Goal: Task Accomplishment & Management: Complete application form

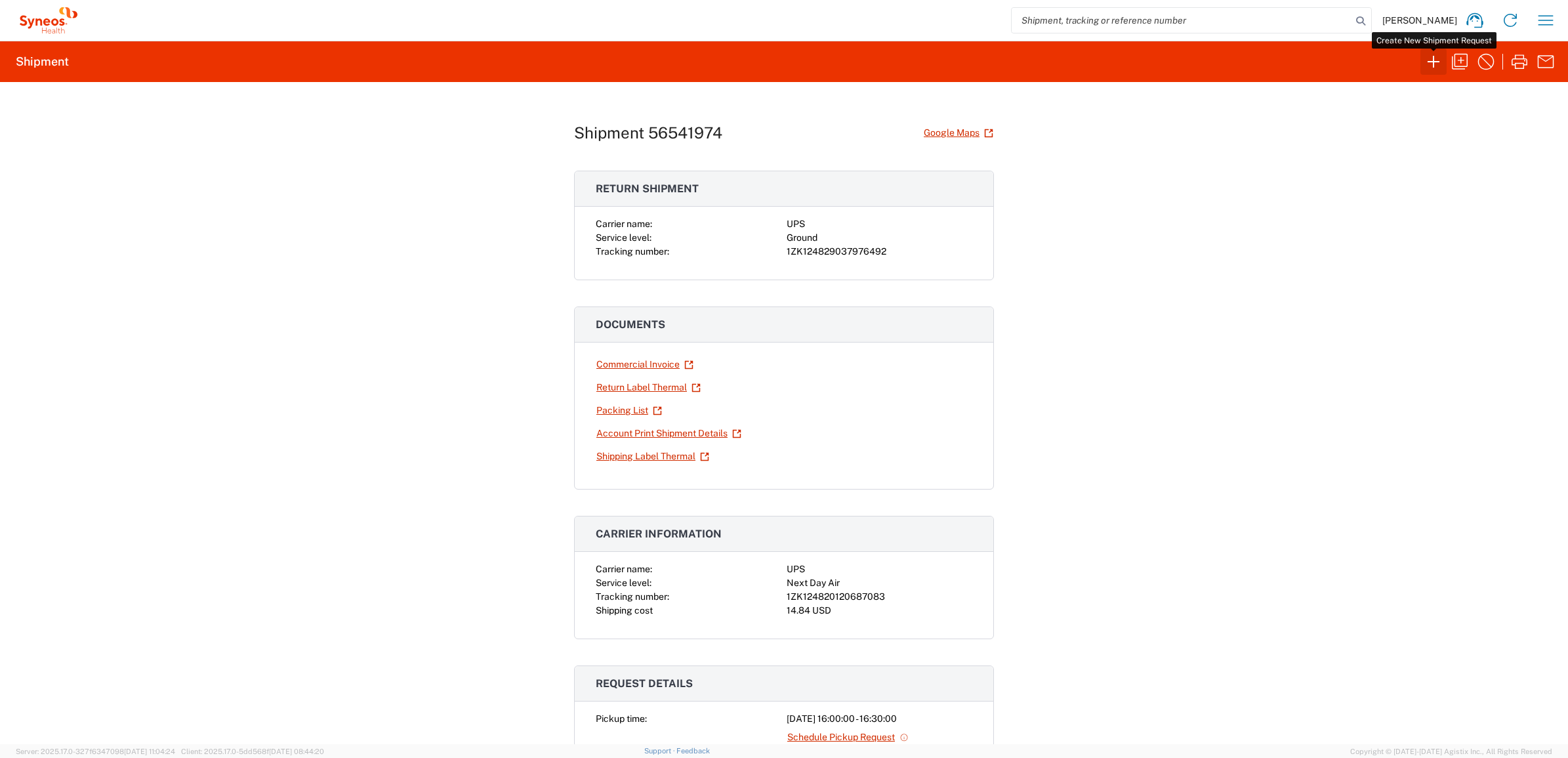
click at [1424, 57] on icon "button" at bounding box center [1433, 61] width 21 height 21
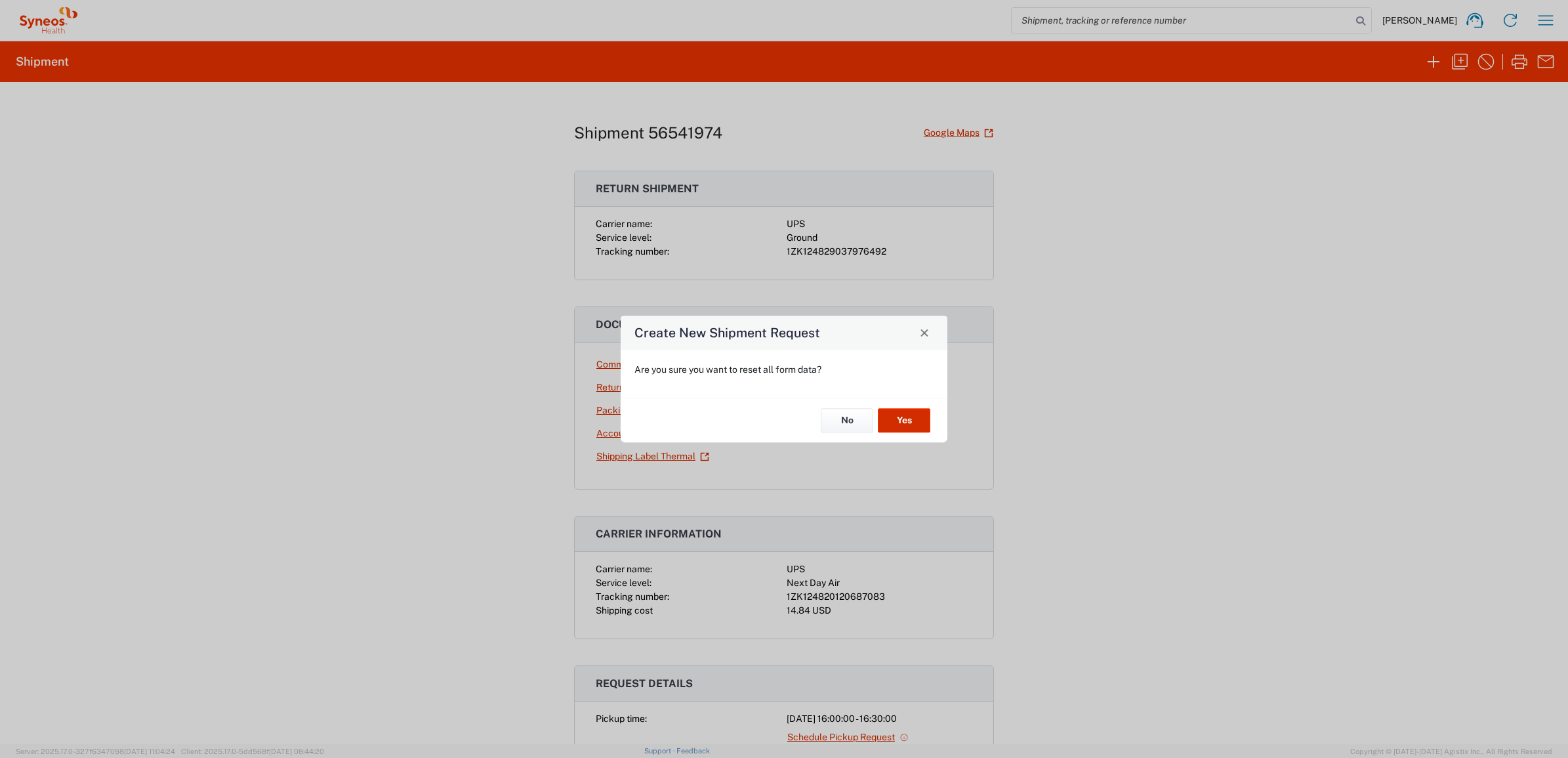
drag, startPoint x: 907, startPoint y: 414, endPoint x: 1029, endPoint y: 433, distance: 123.5
click at [910, 414] on button "Yes" at bounding box center [903, 421] width 53 height 24
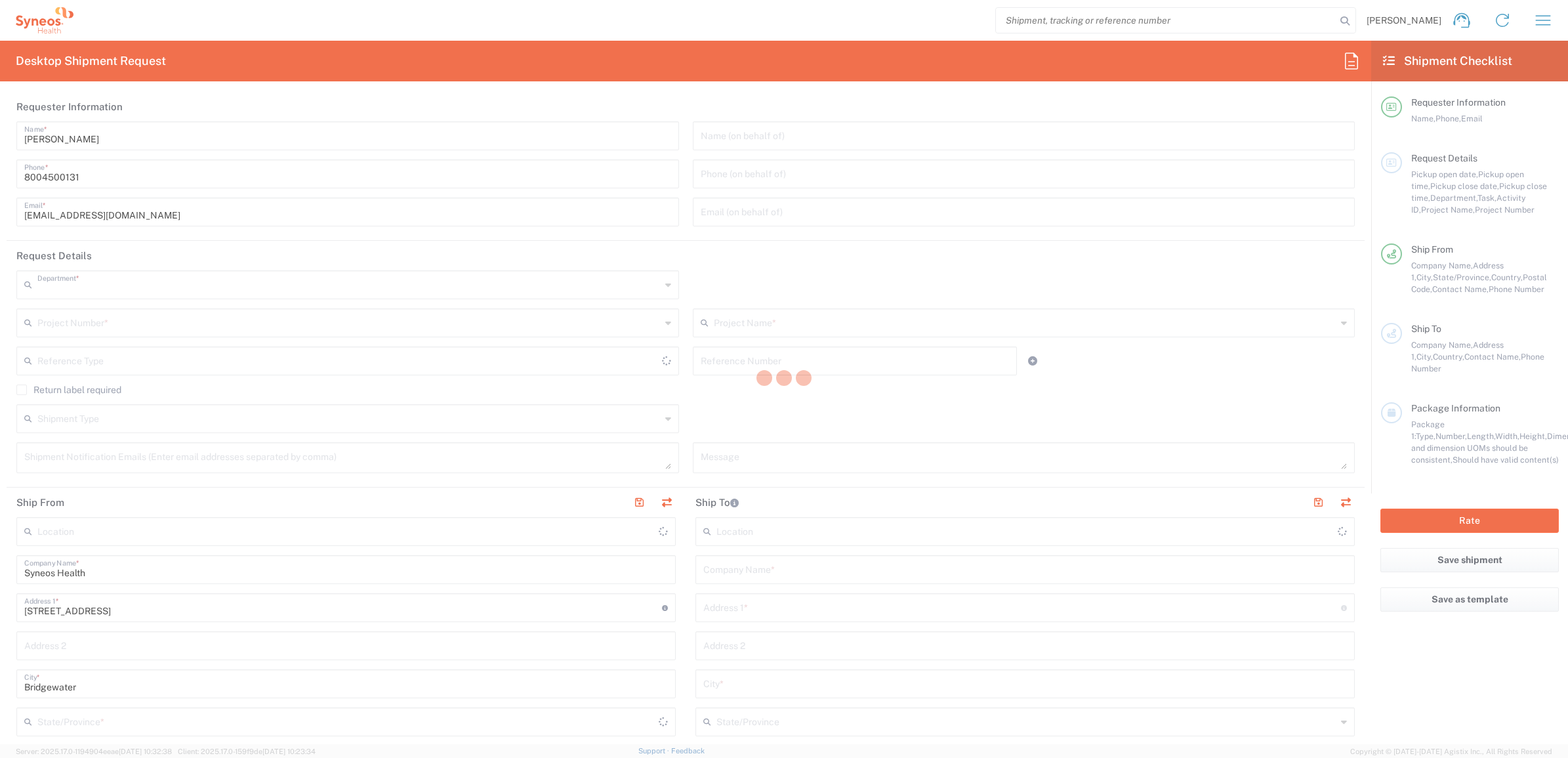
type input "4205"
type input "New Jersey"
type input "United States"
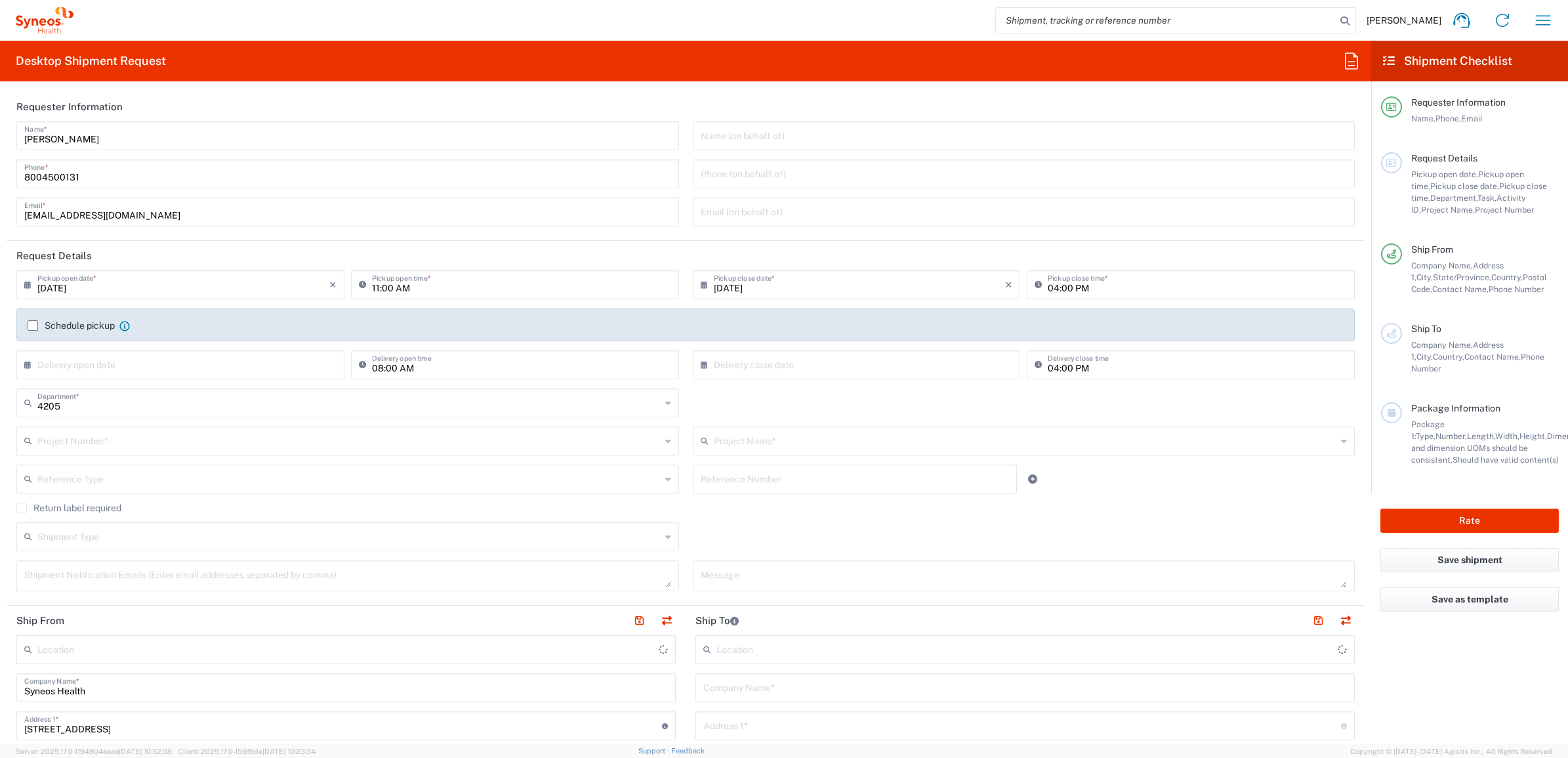
click at [98, 139] on input "[PERSON_NAME]" at bounding box center [348, 134] width 647 height 23
type input "Syneos Health Commercial Servi- NJ US"
click at [97, 137] on input "[PERSON_NAME]" at bounding box center [348, 134] width 647 height 23
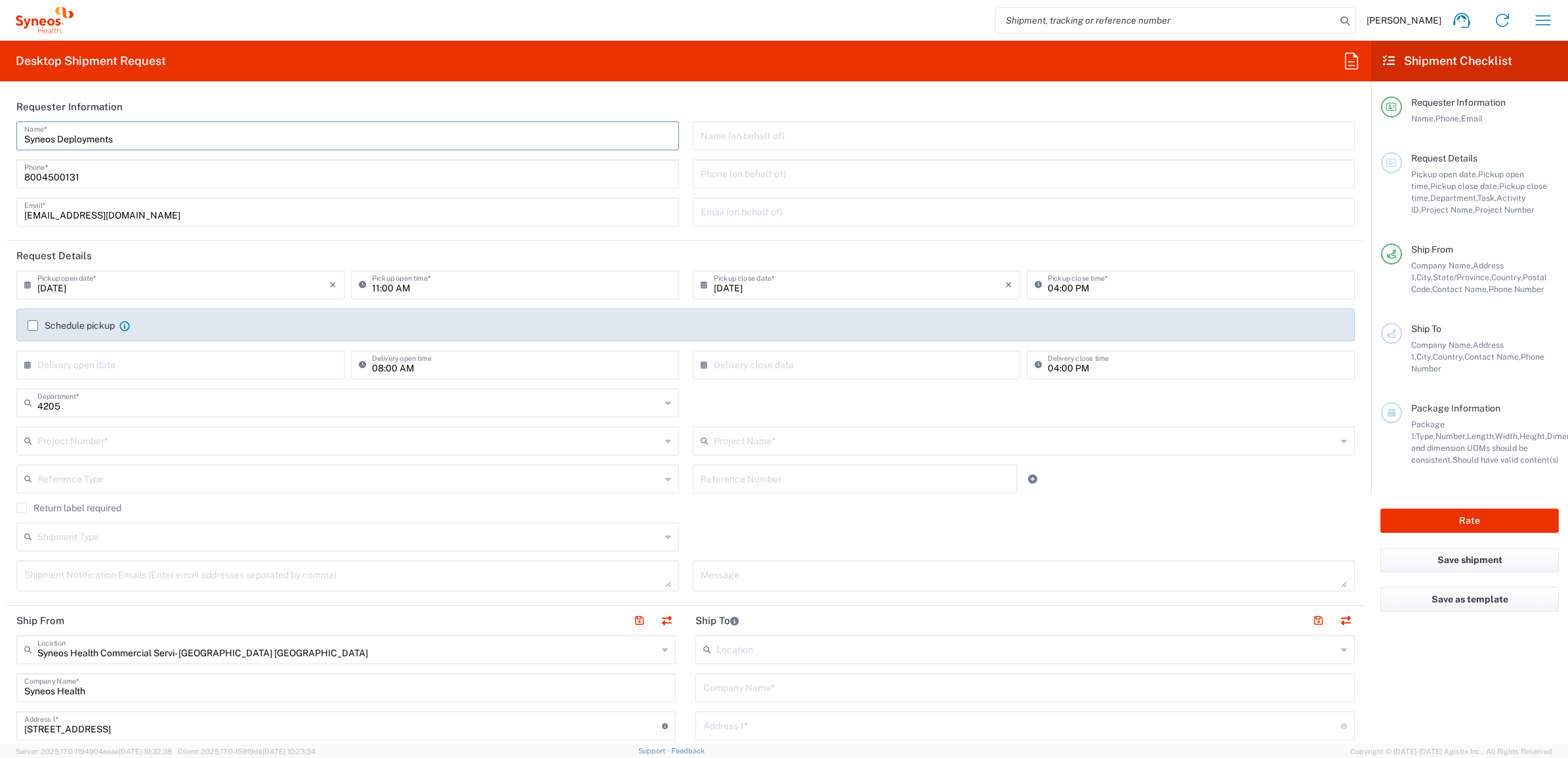
type input "Syneos Deployments"
drag, startPoint x: 168, startPoint y: 106, endPoint x: 154, endPoint y: 127, distance: 25.2
click at [165, 107] on header "Requester Information" at bounding box center [685, 106] width 1358 height 30
click at [127, 126] on input "Syneos Deployments" at bounding box center [348, 134] width 647 height 23
drag, startPoint x: 139, startPoint y: 146, endPoint x: 47, endPoint y: 141, distance: 92.1
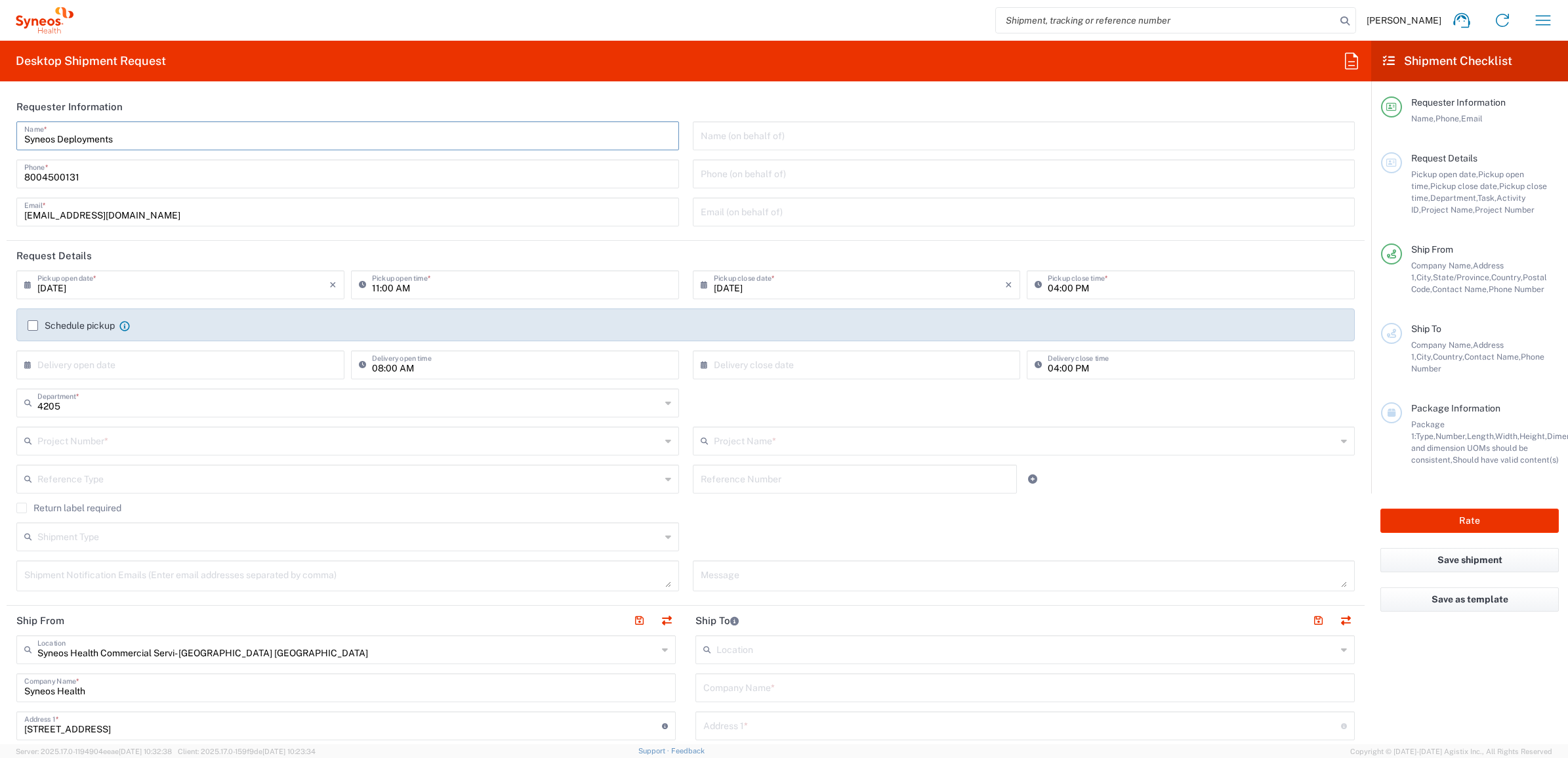
click at [13, 141] on div "Syneos Deployments Name * 8004500131 Phone * deployments@syneoshealth.com Email…" at bounding box center [349, 177] width 677 height 114
click at [134, 141] on input "Syneos Deployments" at bounding box center [348, 134] width 647 height 23
click at [140, 95] on header "Requester Information" at bounding box center [685, 106] width 1358 height 30
drag, startPoint x: 138, startPoint y: 137, endPoint x: 8, endPoint y: 112, distance: 132.4
click at [8, 112] on agx-form-section "Requester Information Syneos Deployments Name * 8004500131 Phone * deployments@…" at bounding box center [685, 165] width 1358 height 149
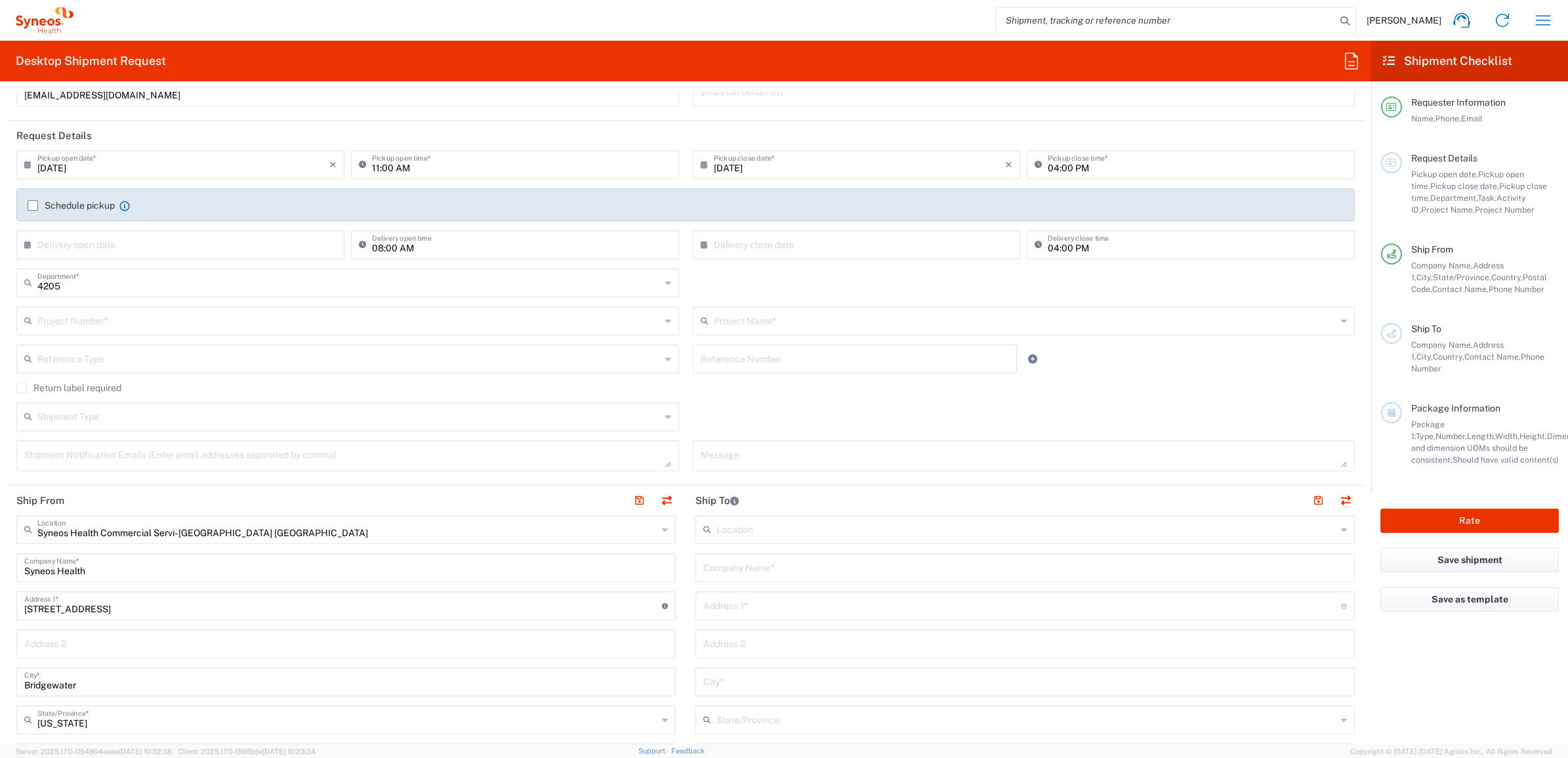
scroll to position [410, 0]
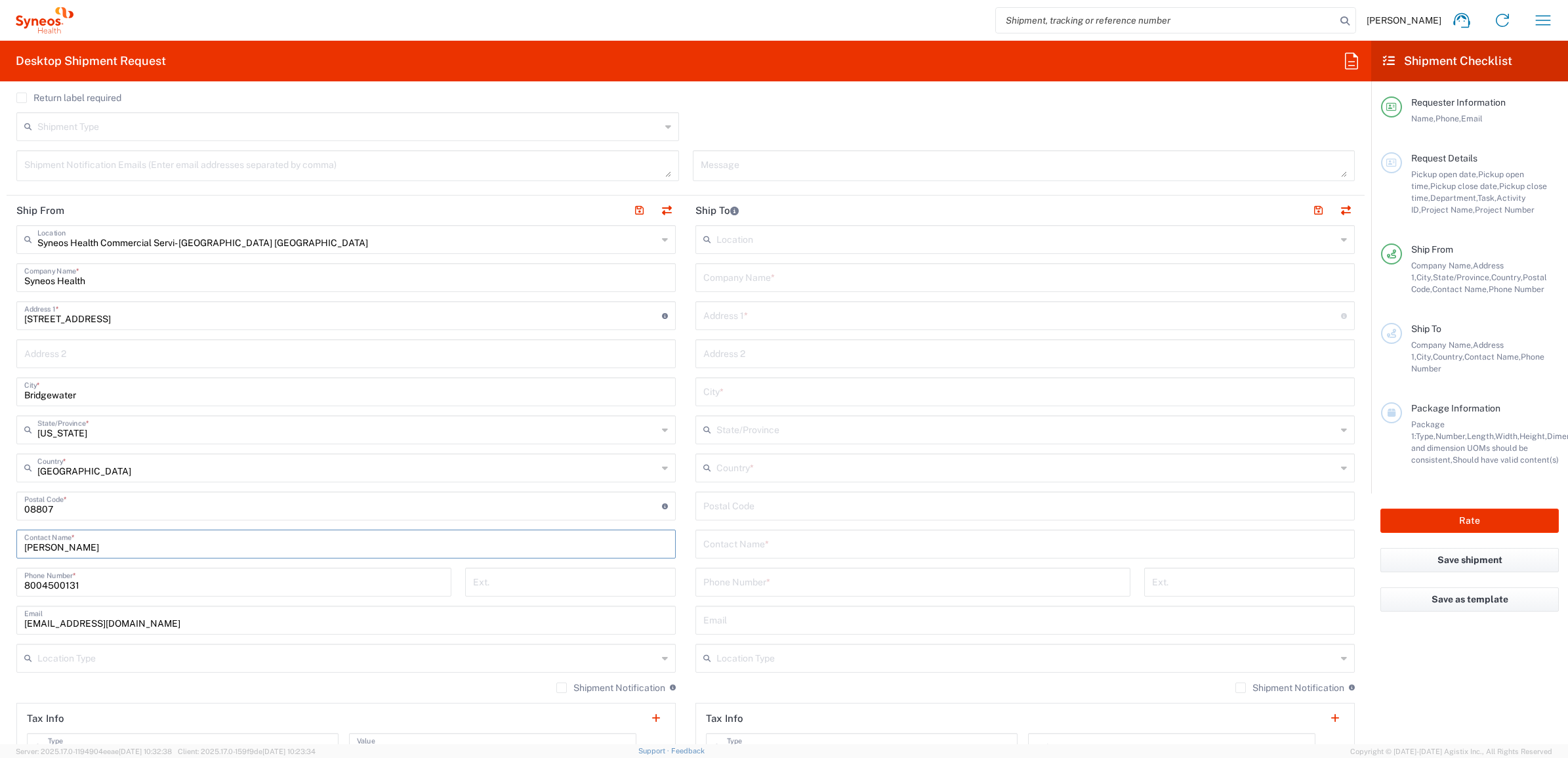
drag, startPoint x: 92, startPoint y: 544, endPoint x: 105, endPoint y: 538, distance: 14.3
click at [0, 527] on html "Brian Fenner Home Shipment estimator Shipment tracking Desktop shipment request…" at bounding box center [784, 379] width 1568 height 758
paste input "Syneos Deployments"
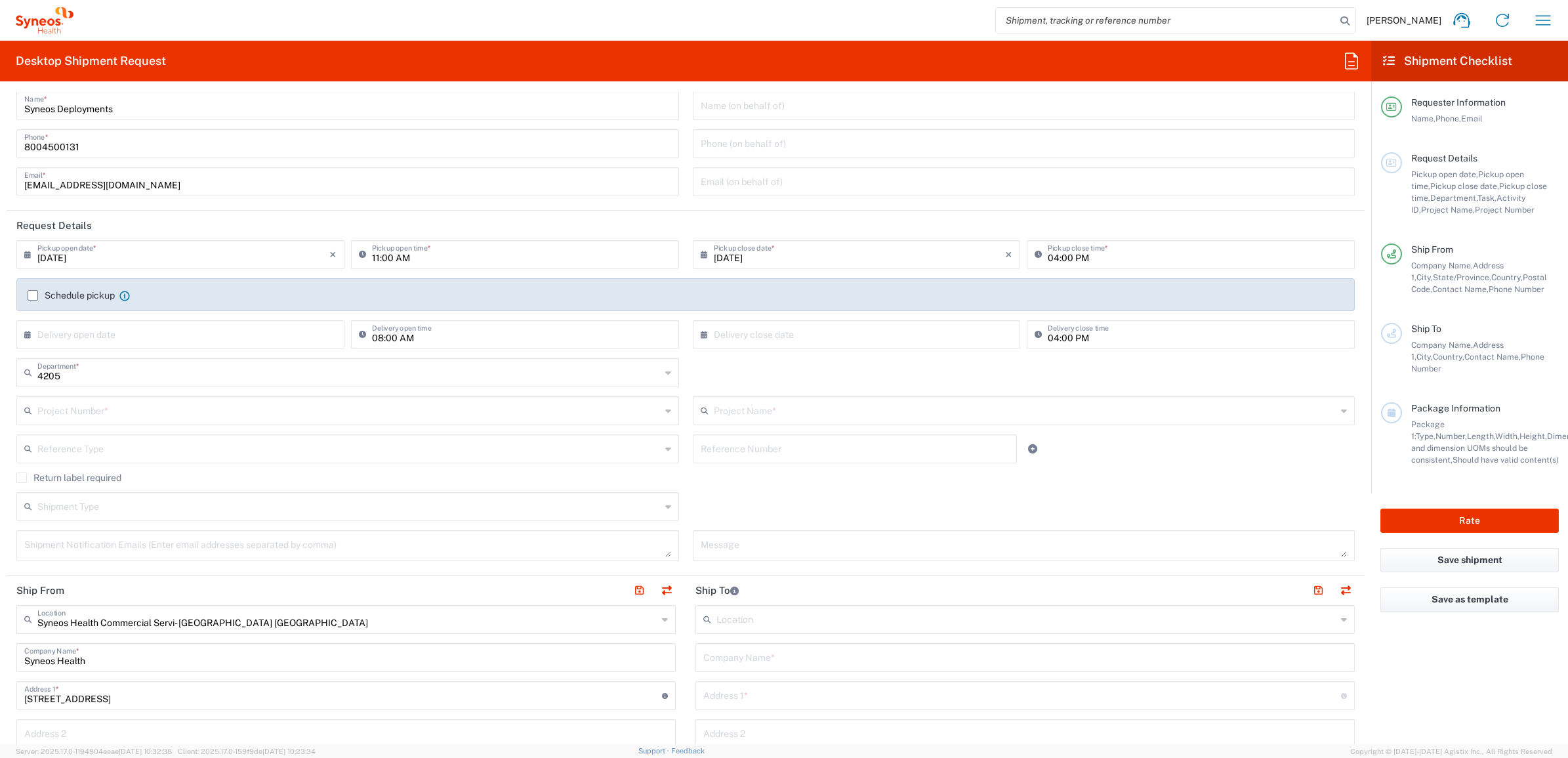
scroll to position [0, 0]
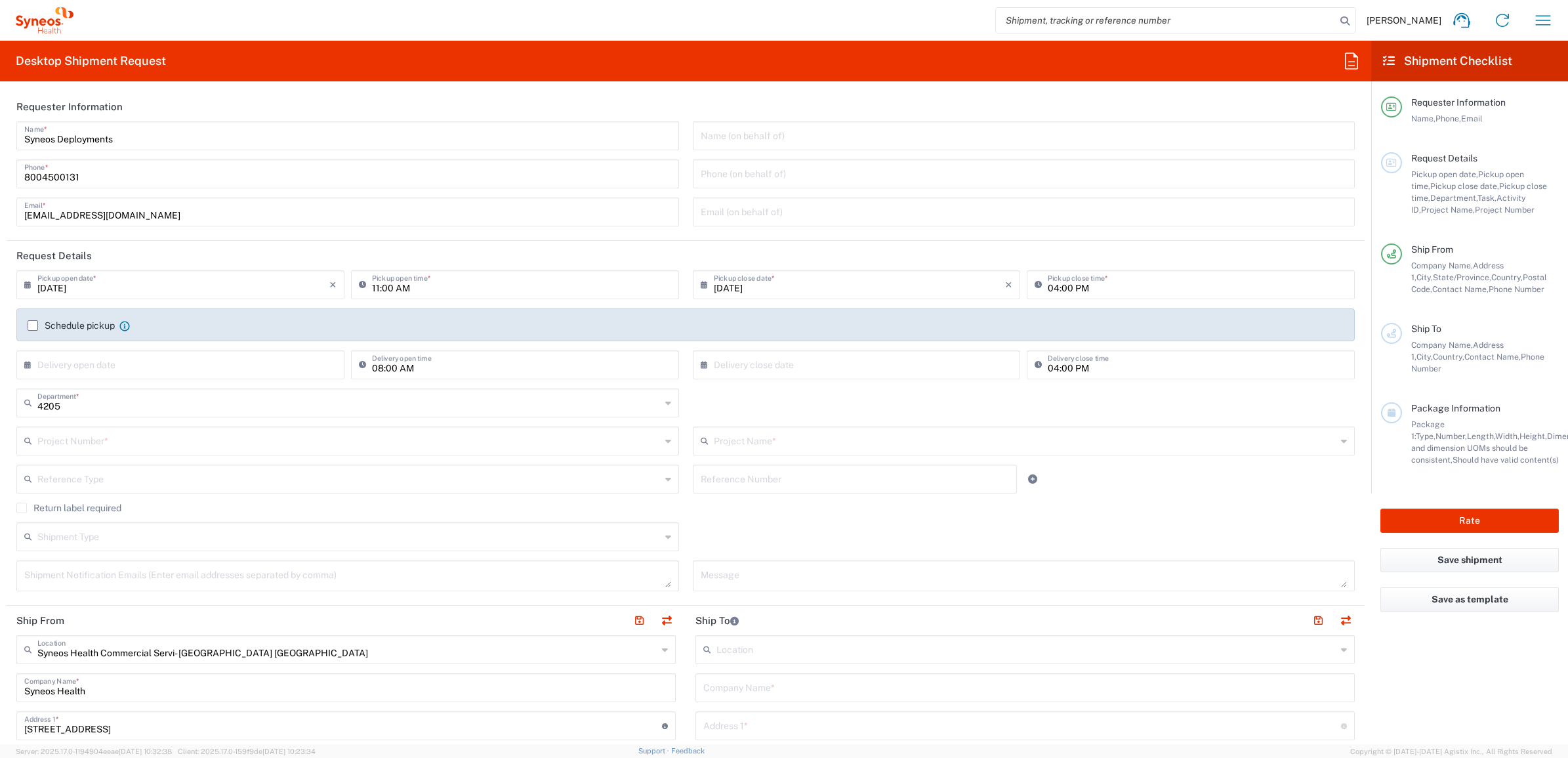
type input "Syneos Deployments"
click at [144, 437] on input "text" at bounding box center [349, 439] width 623 height 23
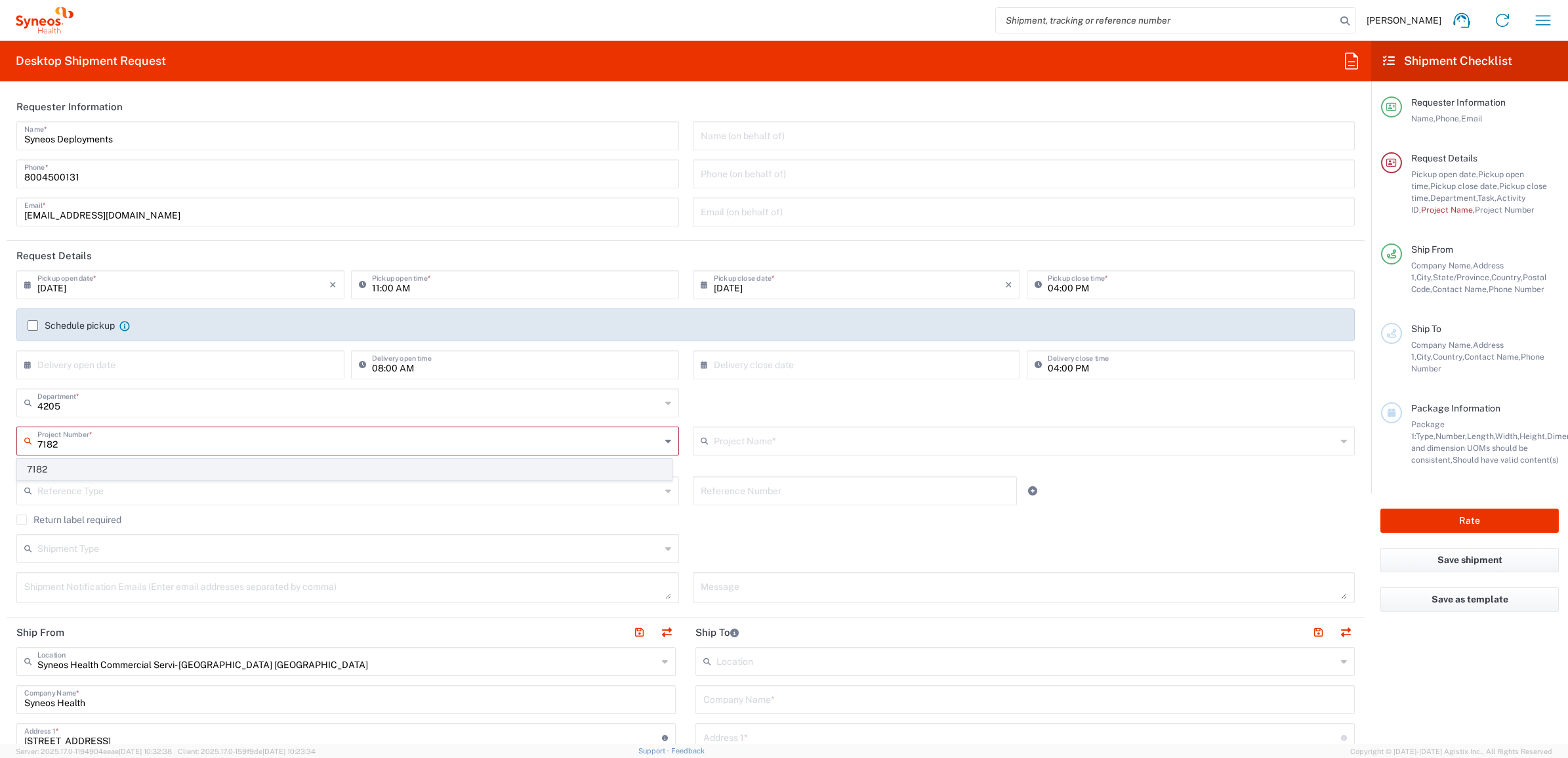
type input "7182"
click at [141, 470] on span "7182" at bounding box center [344, 470] width 654 height 20
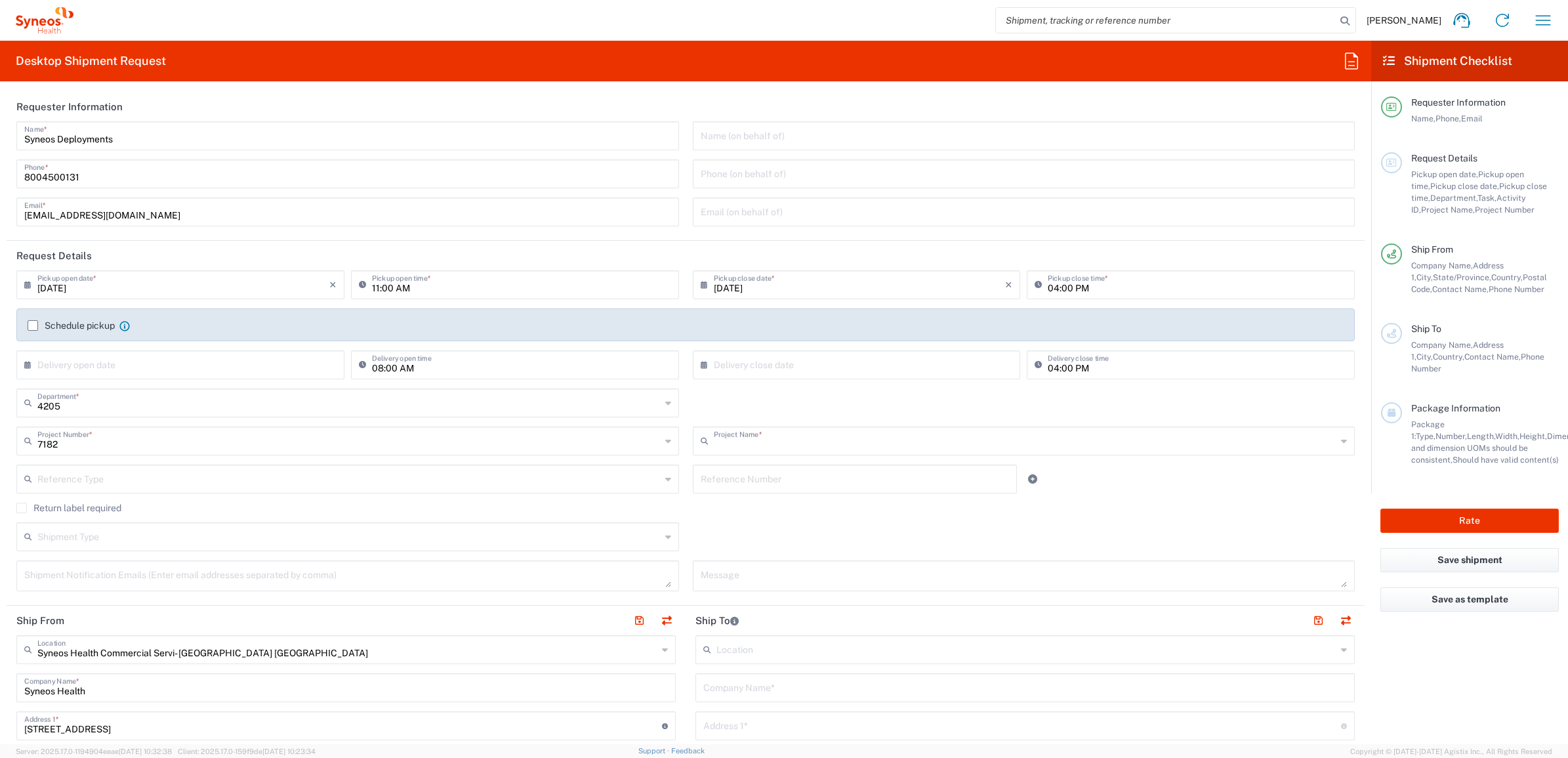
type input "ST-US_GlaxoSmithKline_Sales"
click at [695, 410] on div "4205 Department * 4205 3000 3100 3109 3110 3111 3112 3125 3130 3135 3136 3150 3…" at bounding box center [686, 407] width 1353 height 38
click at [356, 467] on input "text" at bounding box center [349, 478] width 623 height 23
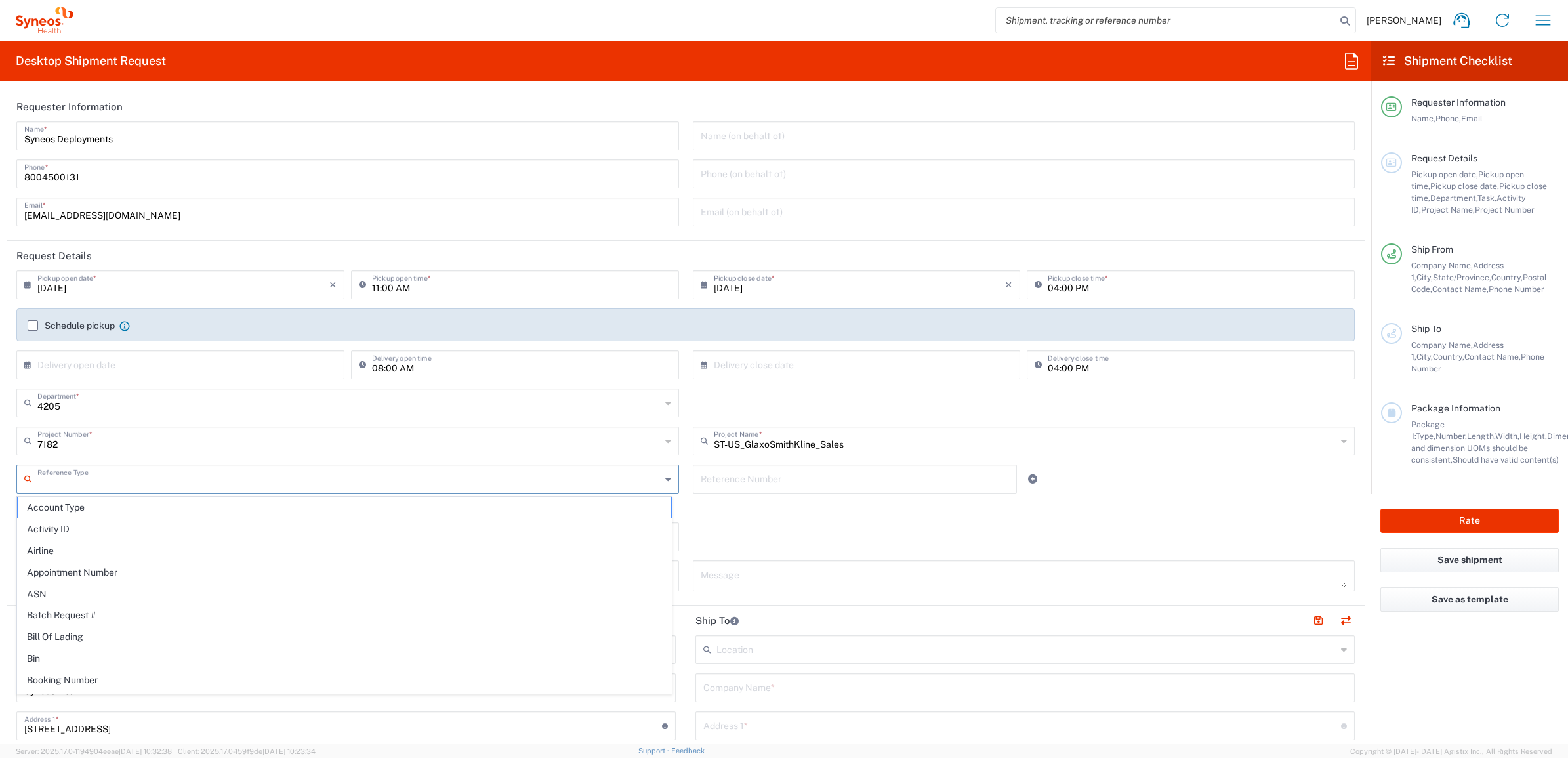
paste input "INC2631648"
type input "INC2631648"
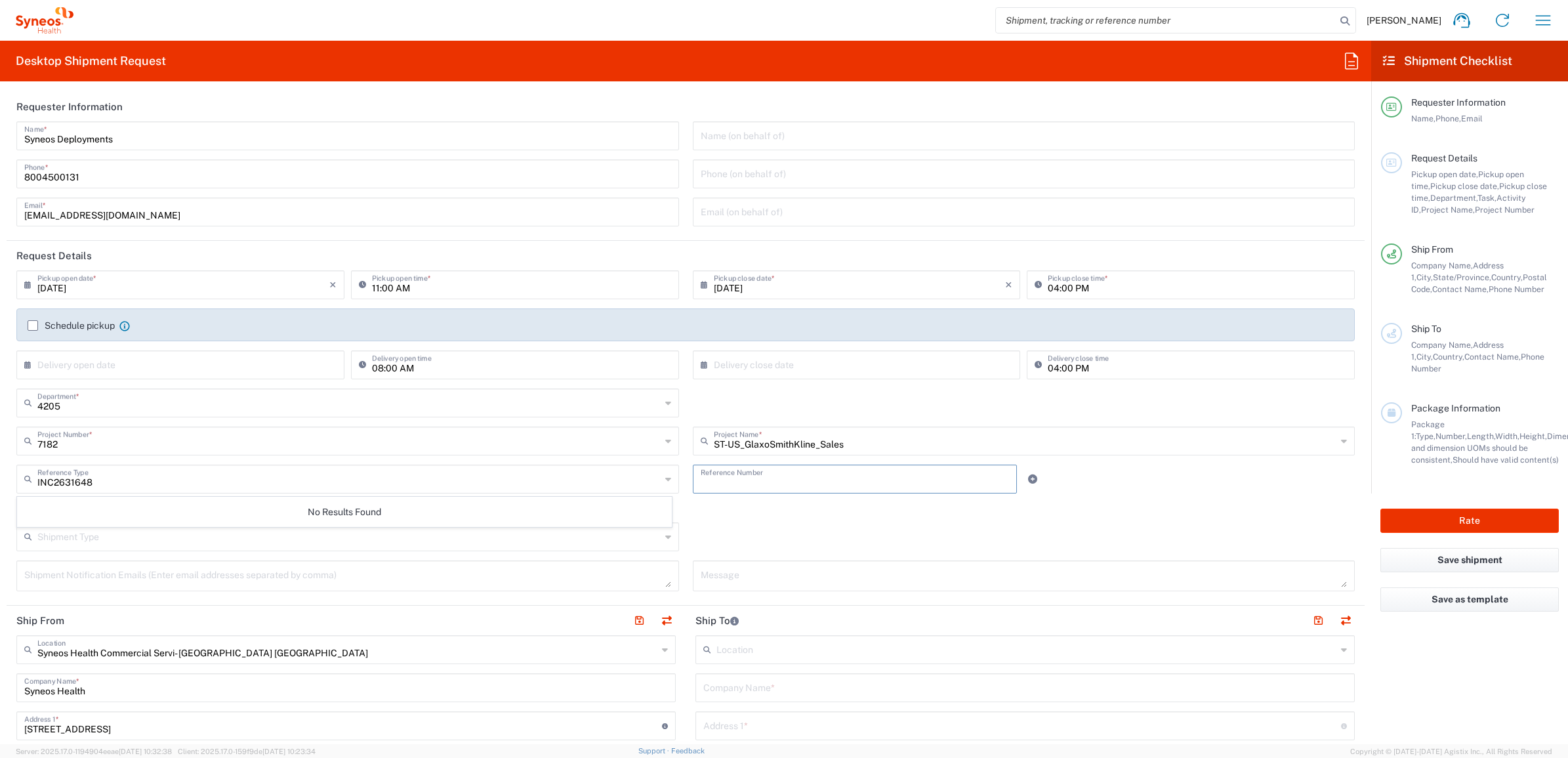
click at [707, 480] on input "text" at bounding box center [855, 478] width 309 height 23
drag, startPoint x: 749, startPoint y: 480, endPoint x: 483, endPoint y: 447, distance: 268.0
click at [480, 454] on div "08/20/2025 × Pickup open date * Cancel Apply 11:00 AM Pickup open time * 08/20/…" at bounding box center [686, 434] width 1353 height 330
paste input "INC2631648"
type input "INC2631648"
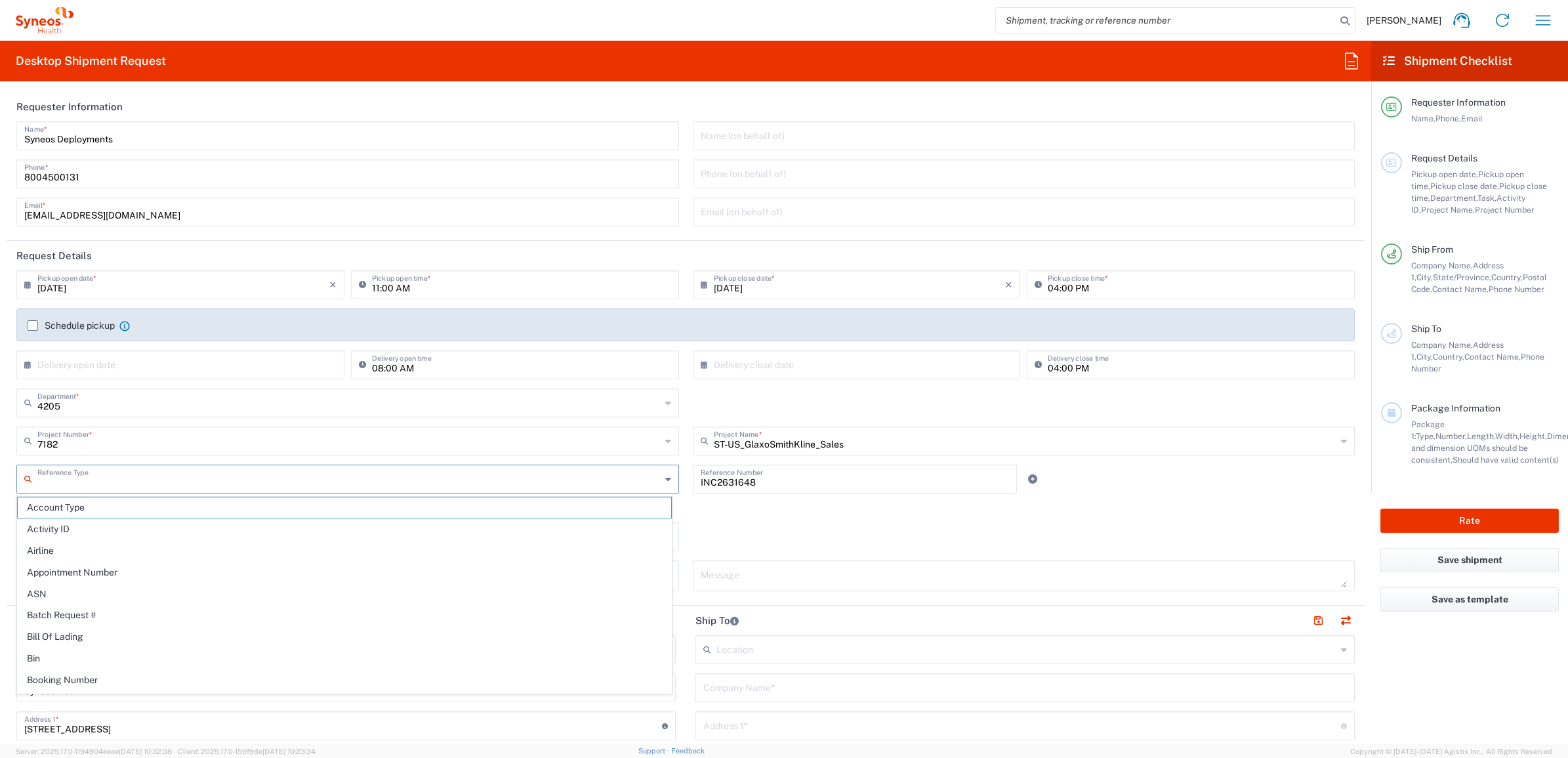
click at [474, 475] on input "text" at bounding box center [349, 478] width 623 height 23
click at [343, 509] on span "Invoice Number" at bounding box center [344, 507] width 654 height 20
type input "Invoice Number"
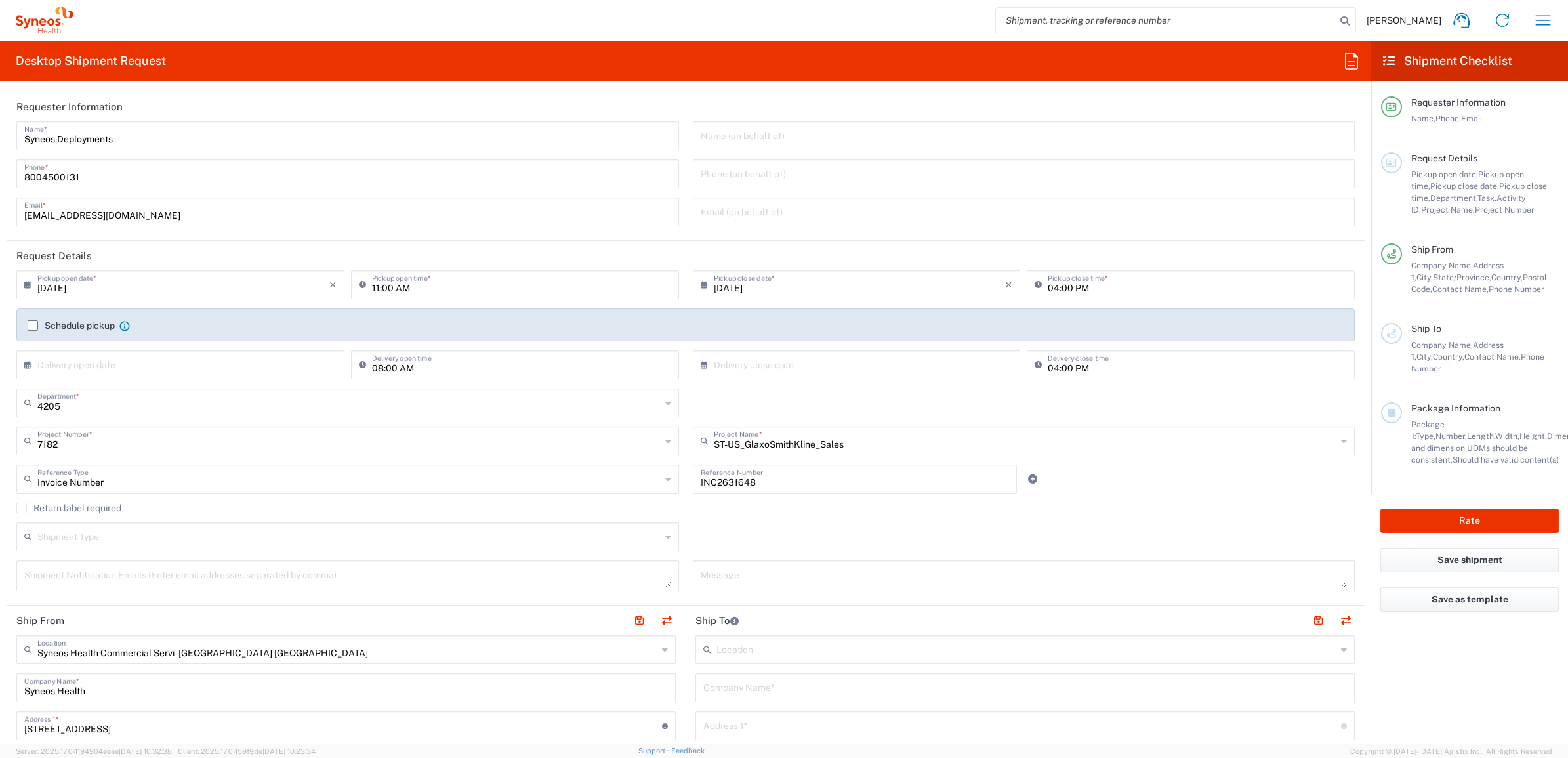
click at [92, 503] on label "Return label required" at bounding box center [69, 507] width 105 height 10
click at [21, 507] on input "Return label required" at bounding box center [21, 507] width 0 height 0
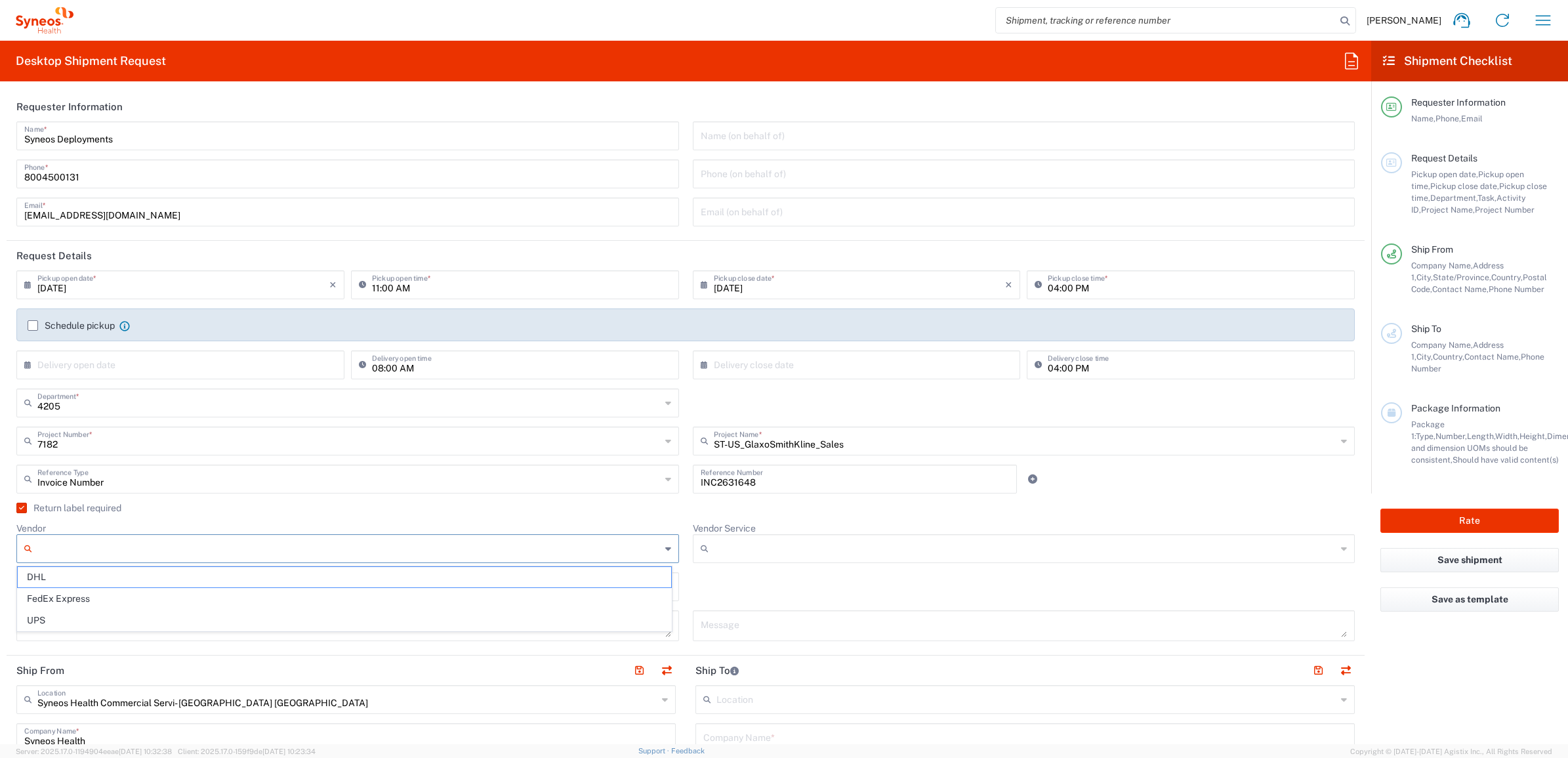
click at [112, 553] on input "Vendor" at bounding box center [349, 548] width 623 height 21
click at [96, 624] on span "UPS" at bounding box center [344, 620] width 654 height 20
type input "UPS"
click at [738, 546] on input "Vendor Service" at bounding box center [1025, 548] width 623 height 21
click at [749, 570] on span "Ground" at bounding box center [1014, 577] width 654 height 20
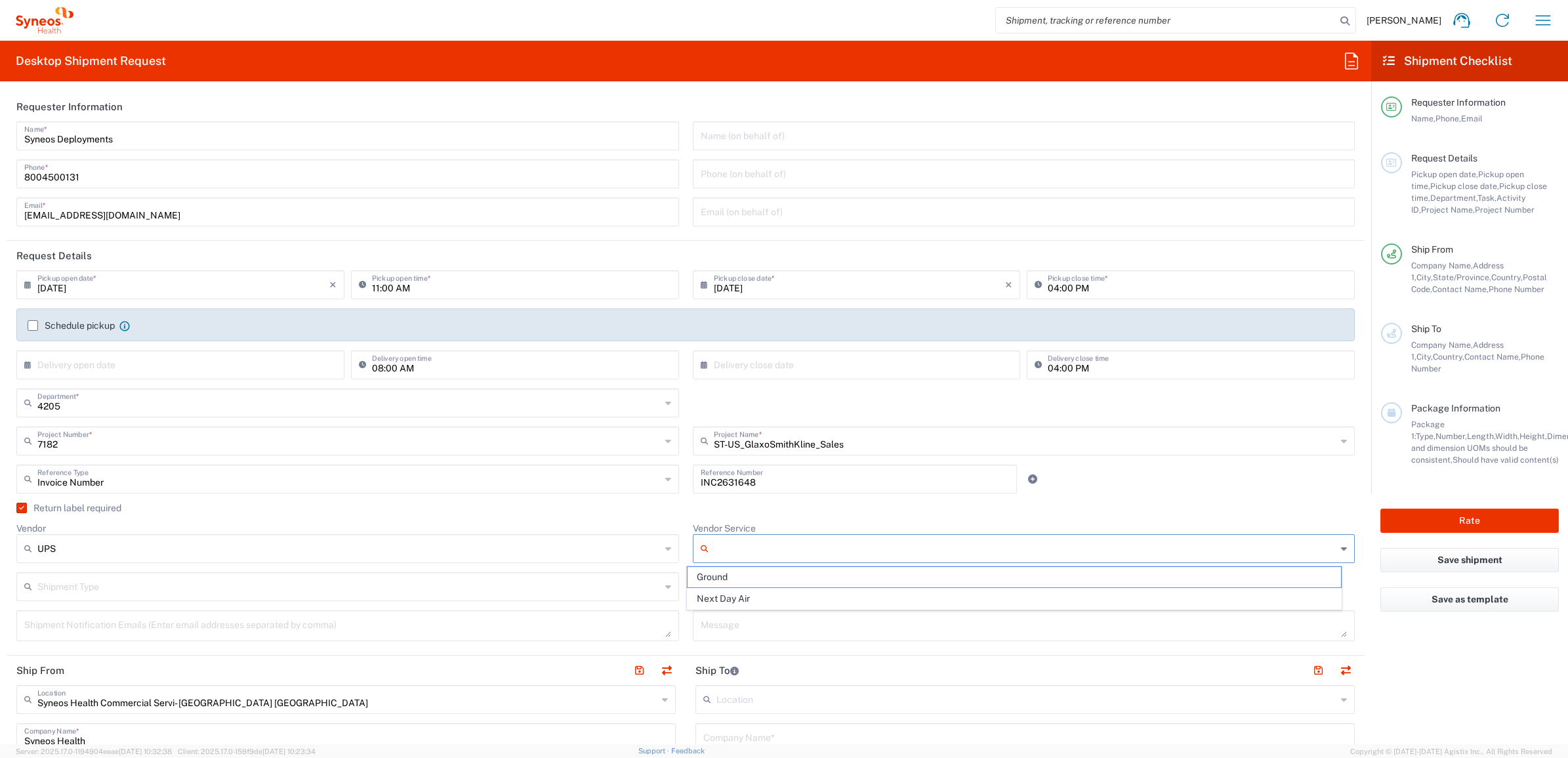
type input "Ground"
click at [681, 514] on div "Return label required" at bounding box center [686, 512] width 1339 height 19
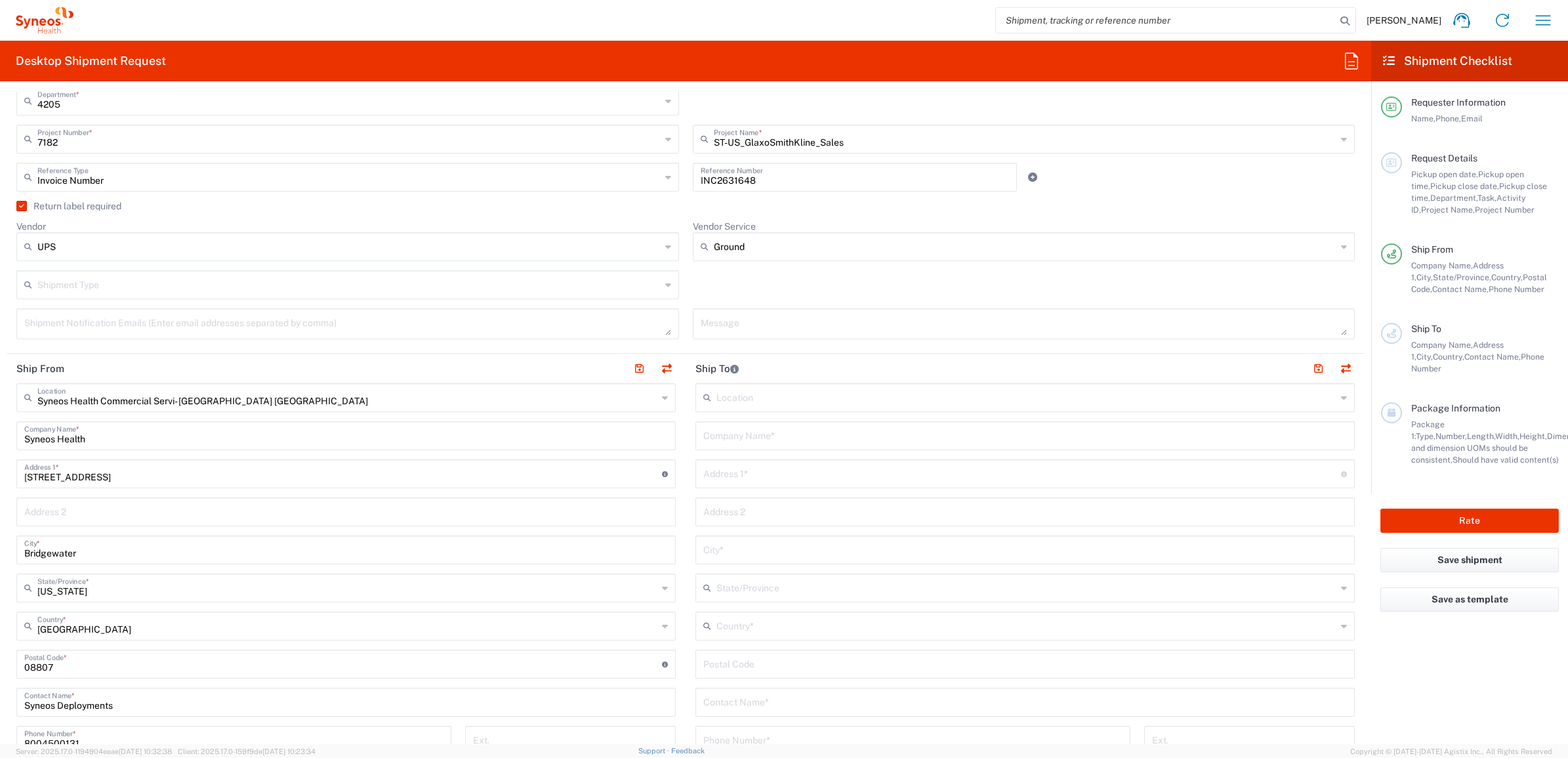
scroll to position [328, 0]
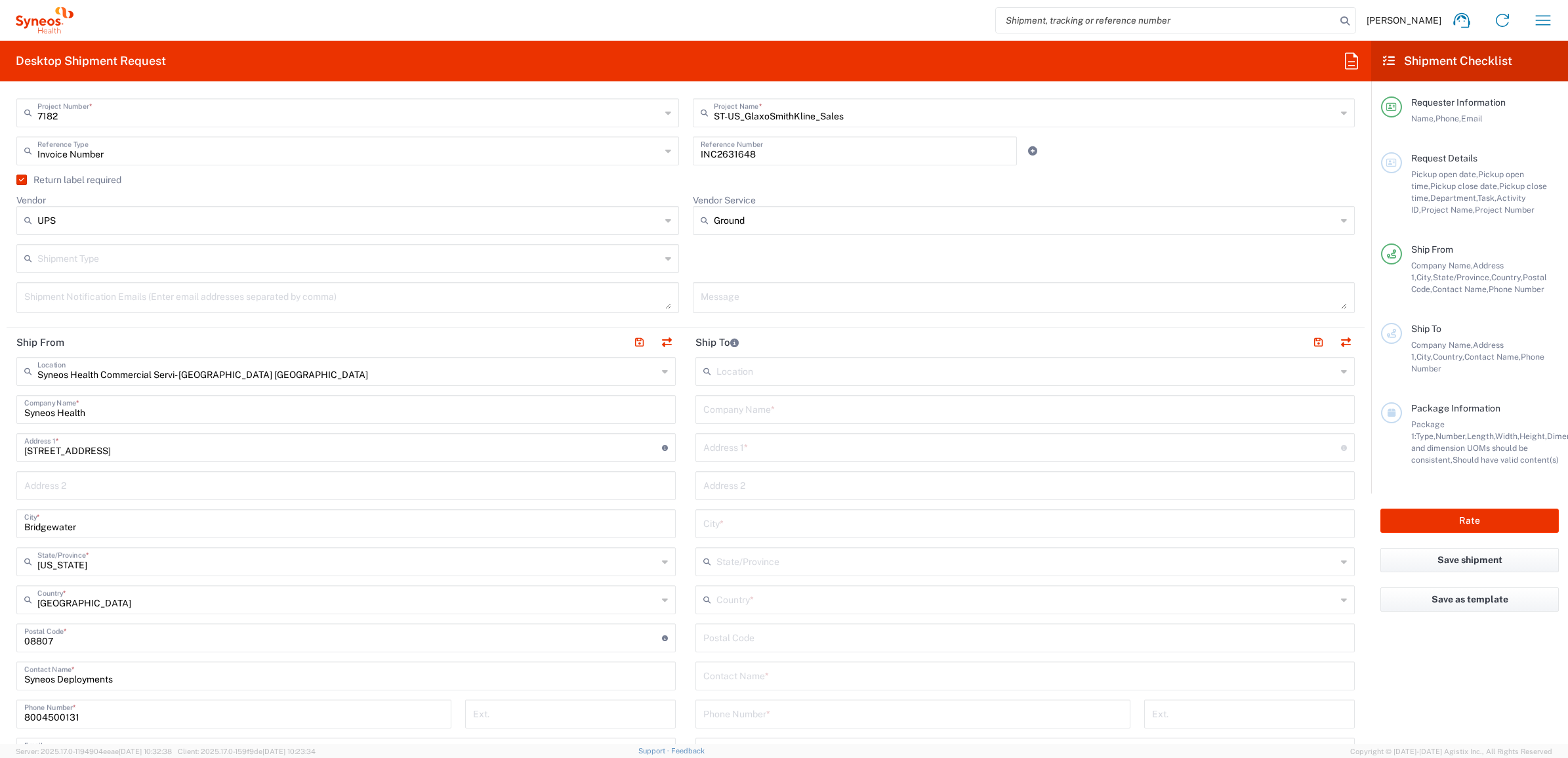
click at [778, 413] on input "text" at bounding box center [1025, 408] width 643 height 23
paste input "Brennan Canada"
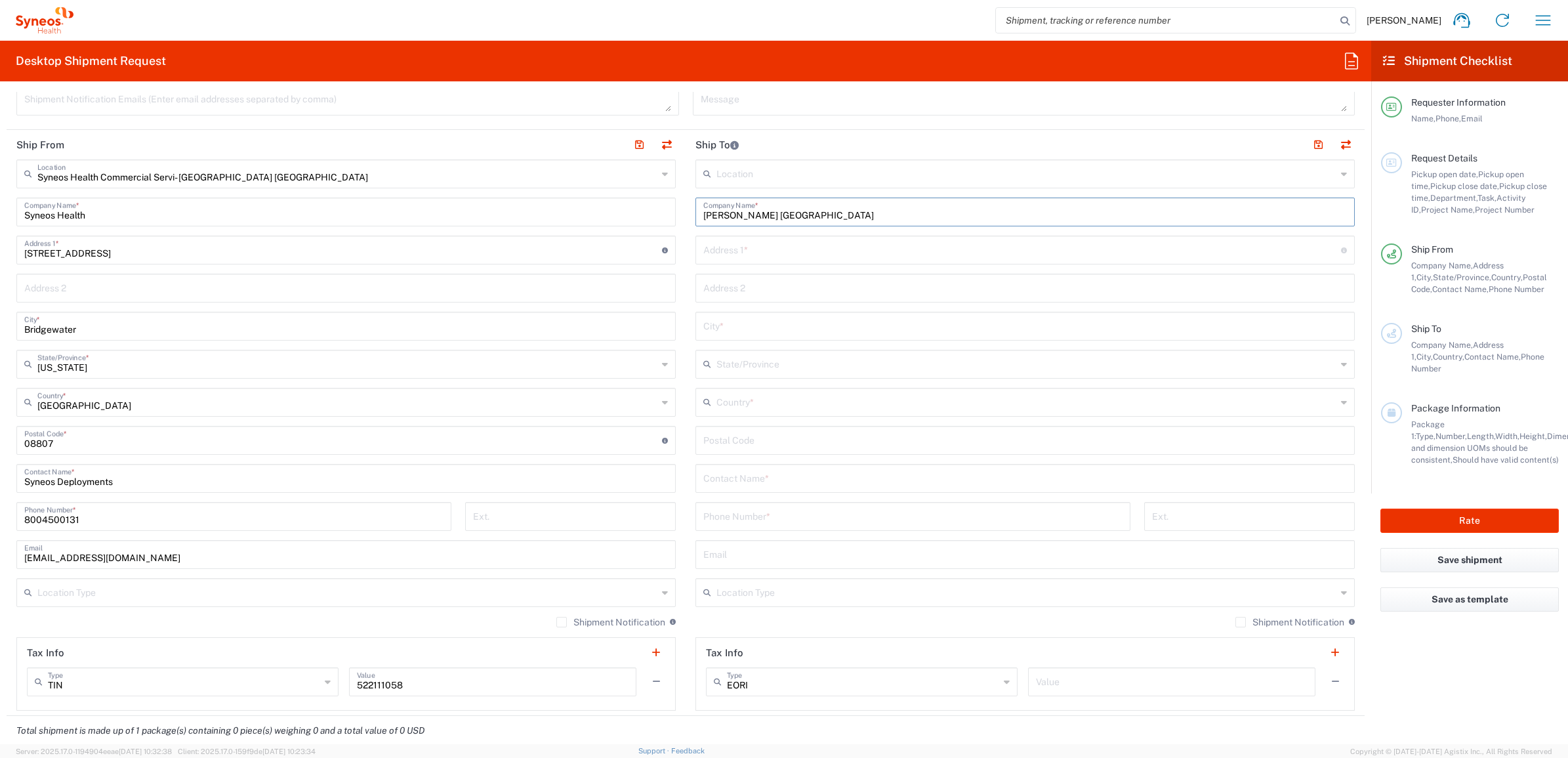
scroll to position [574, 0]
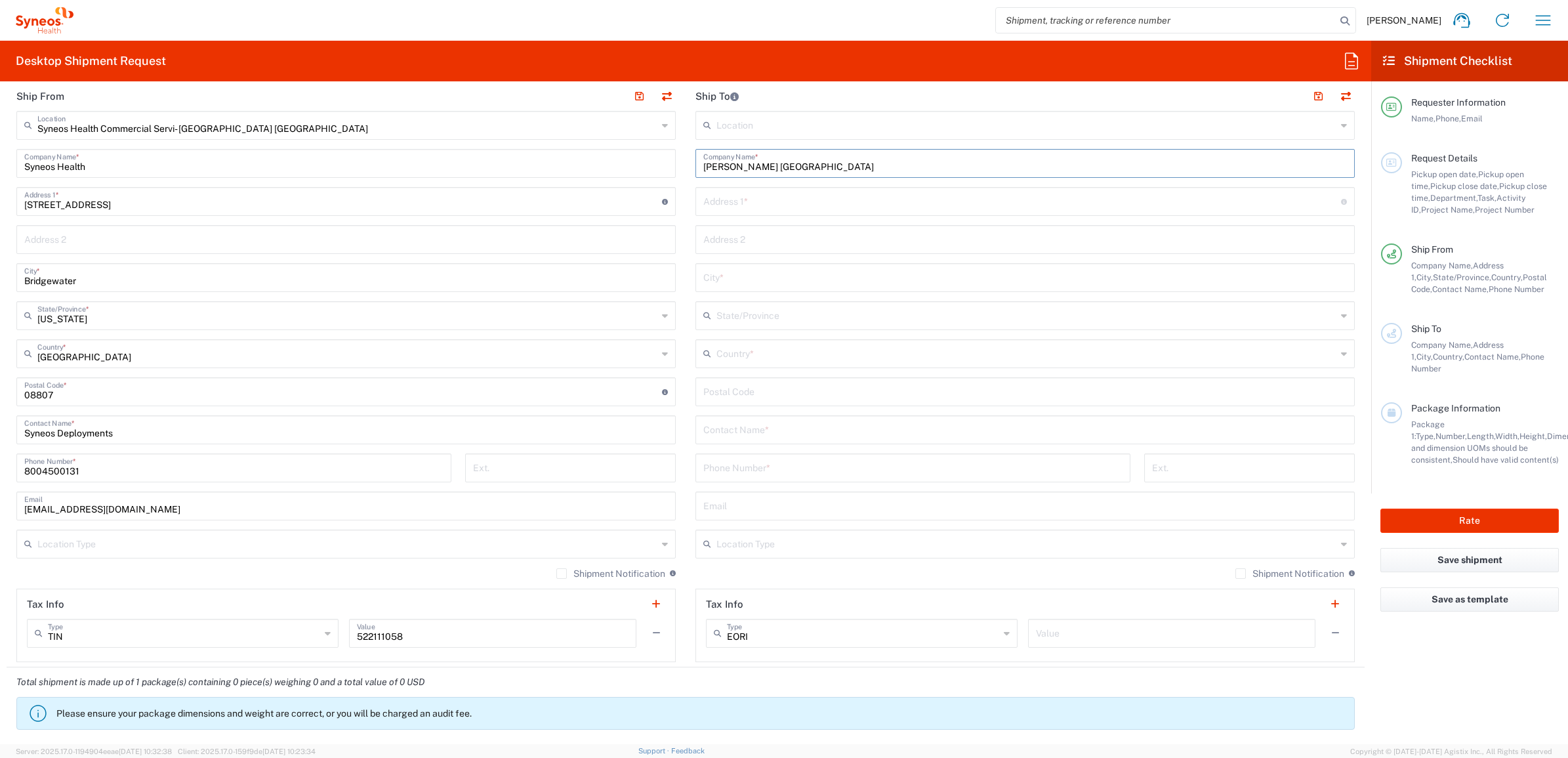
type input "Brennan Canada"
click at [738, 440] on input "text" at bounding box center [1025, 428] width 643 height 23
paste input "Brennan Canada"
type input "Brennan Canada"
click at [761, 203] on input "text" at bounding box center [1023, 200] width 638 height 23
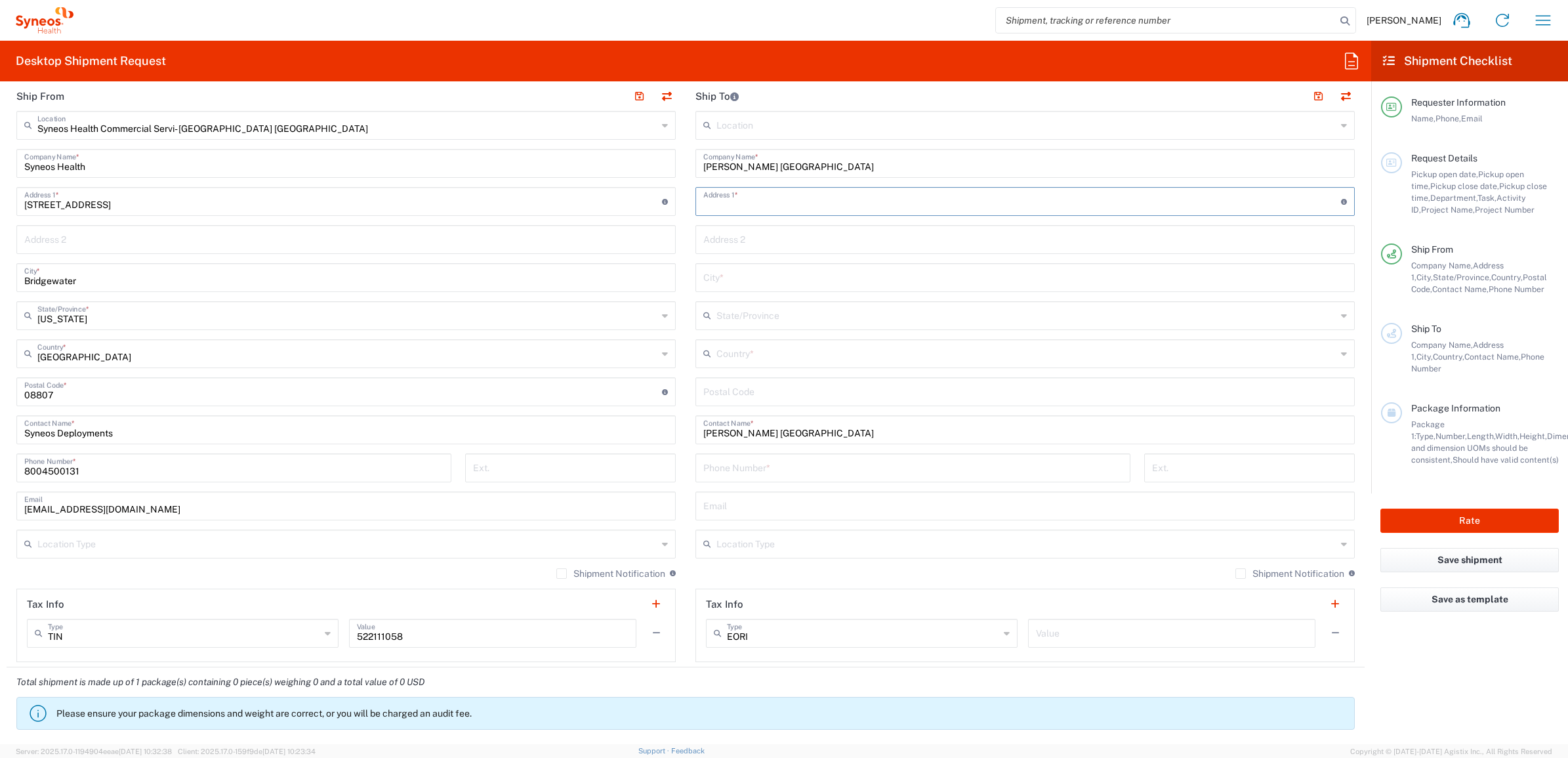
paste input "680 Lucille Dr,"
type input "680 Lucille Dr,"
click at [727, 394] on input "undefined" at bounding box center [1025, 390] width 643 height 23
paste input "40511"
type input "40511"
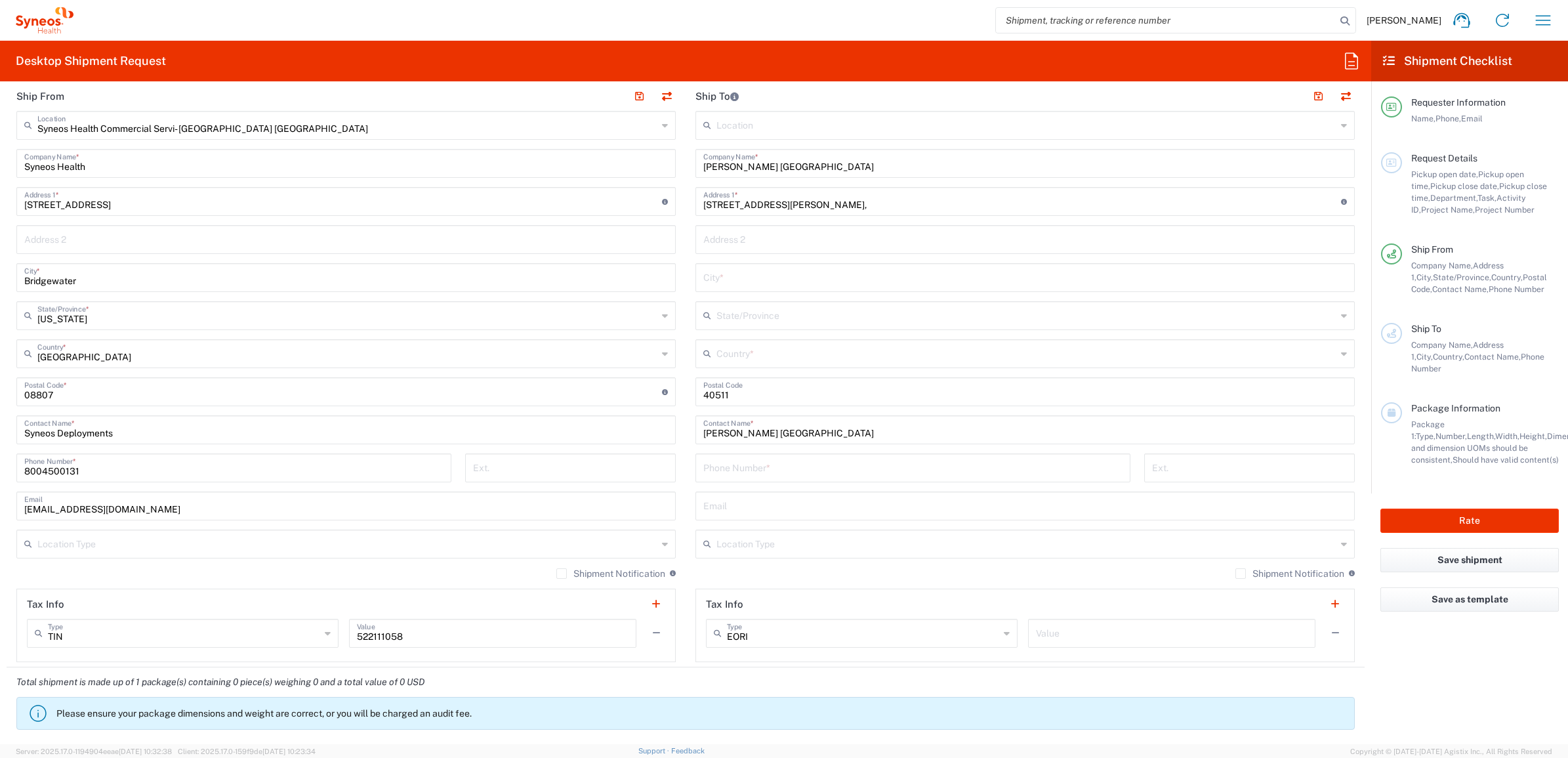
drag, startPoint x: 711, startPoint y: 471, endPoint x: 772, endPoint y: 471, distance: 61.0
click at [715, 470] on input "tel" at bounding box center [913, 466] width 419 height 23
paste input "(859) 497-1411"
type input "(859) 497-1411"
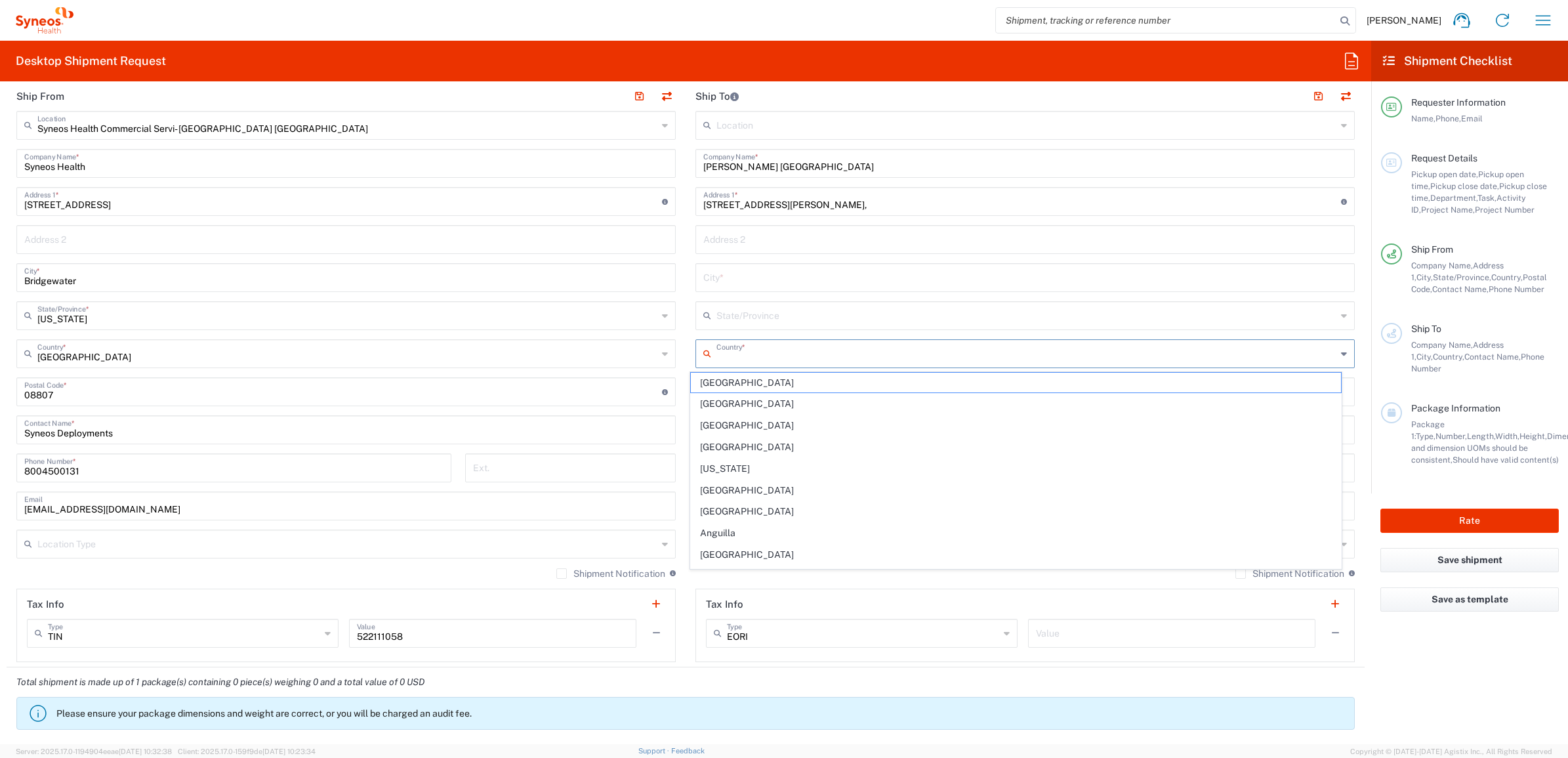
click at [719, 356] on input "text" at bounding box center [1026, 352] width 620 height 23
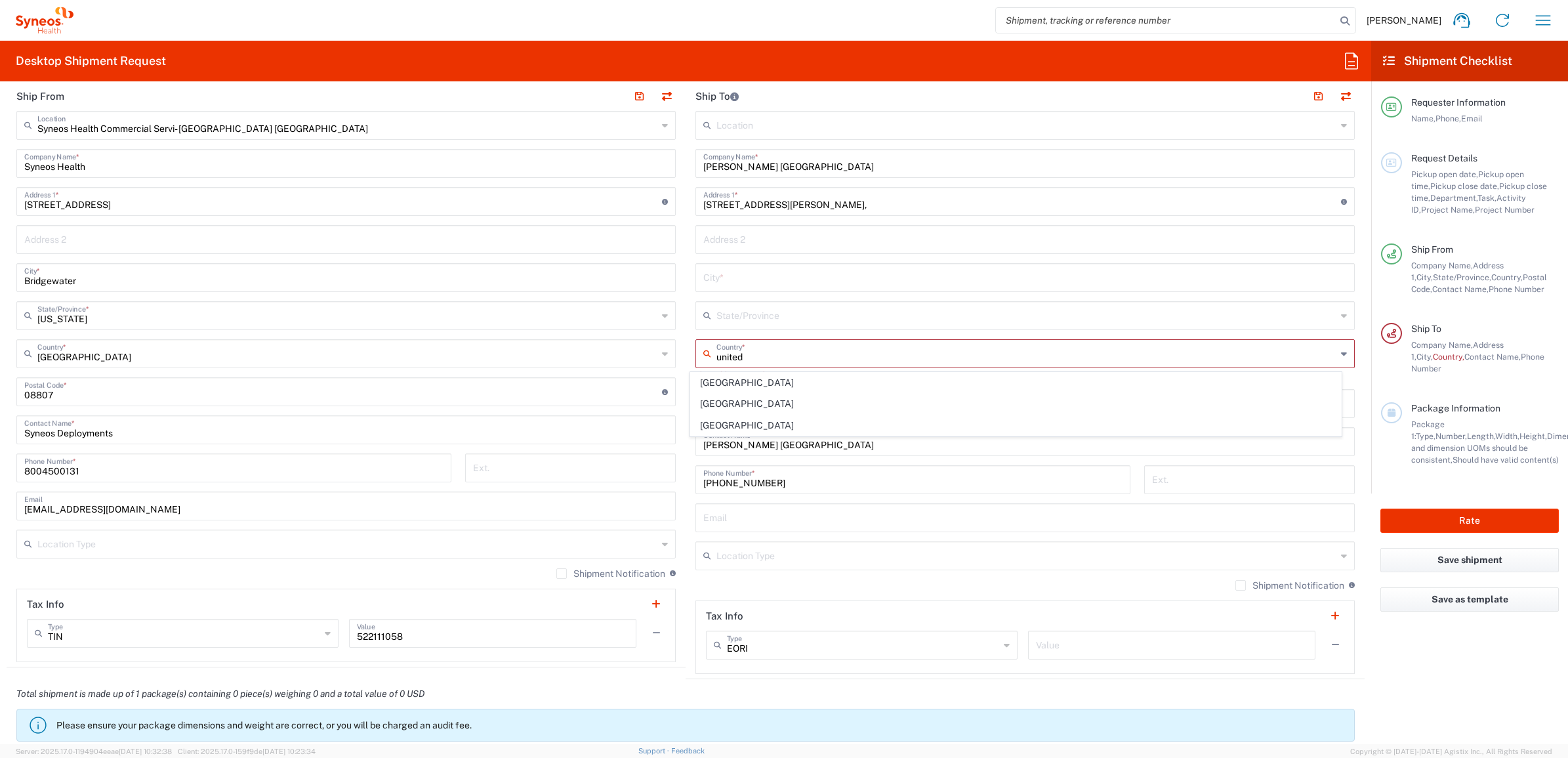
click at [719, 428] on span "United States" at bounding box center [1016, 425] width 651 height 20
type input "United States"
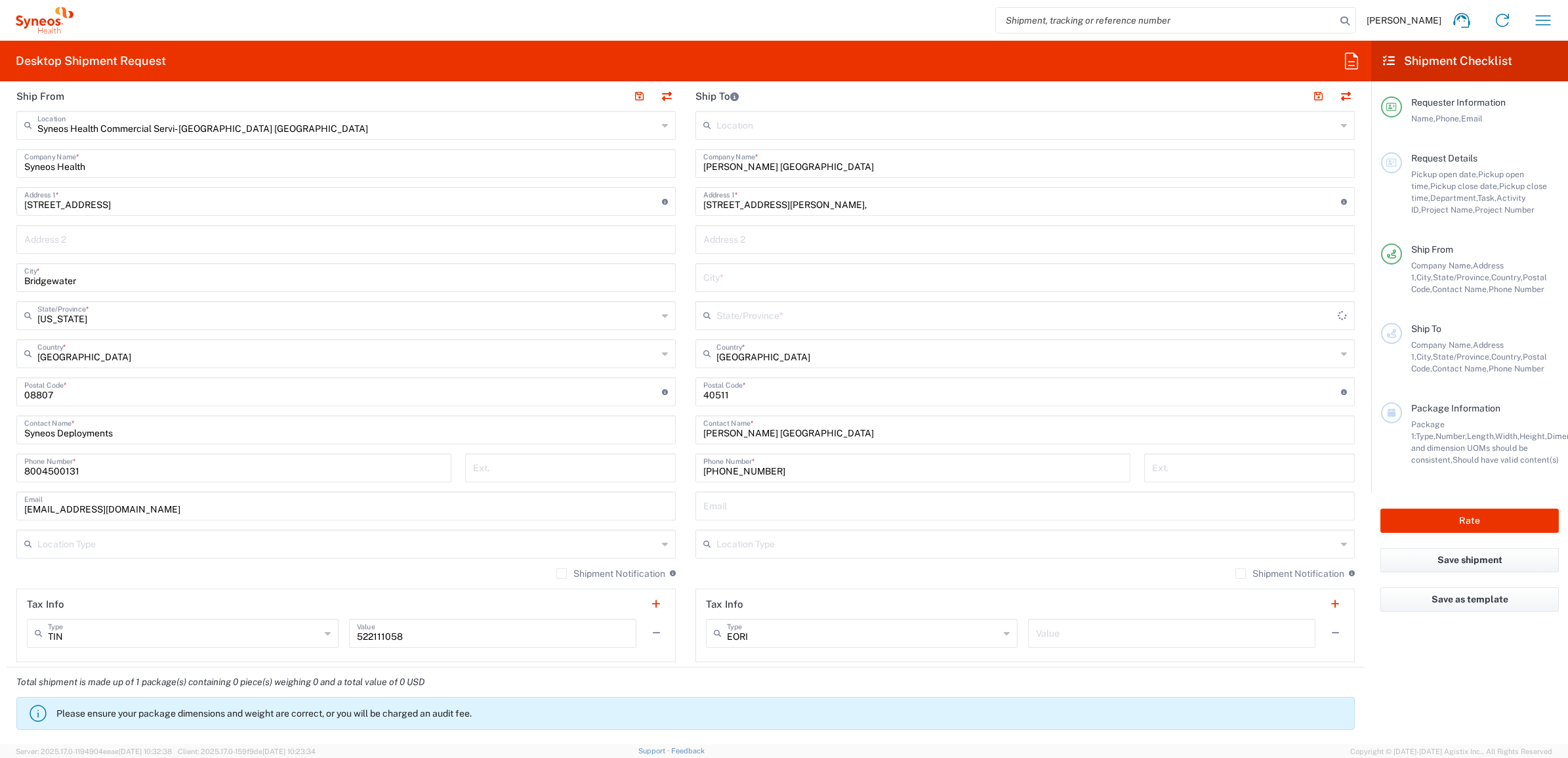
drag, startPoint x: 718, startPoint y: 318, endPoint x: 732, endPoint y: 315, distance: 14.3
click at [718, 318] on input "text" at bounding box center [1027, 314] width 621 height 23
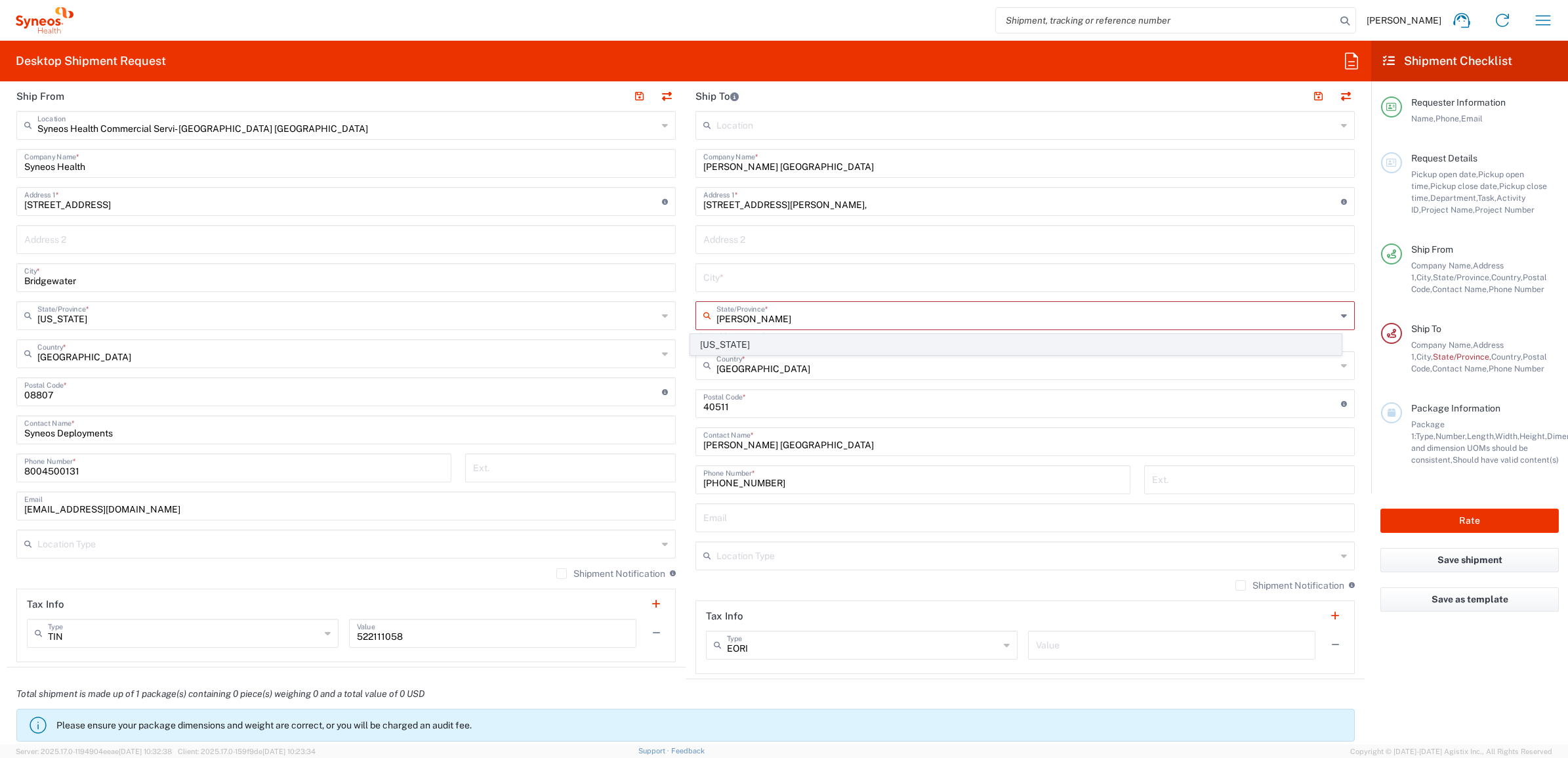
click at [725, 346] on span "Kentucky" at bounding box center [1016, 345] width 651 height 20
type input "Kentucky"
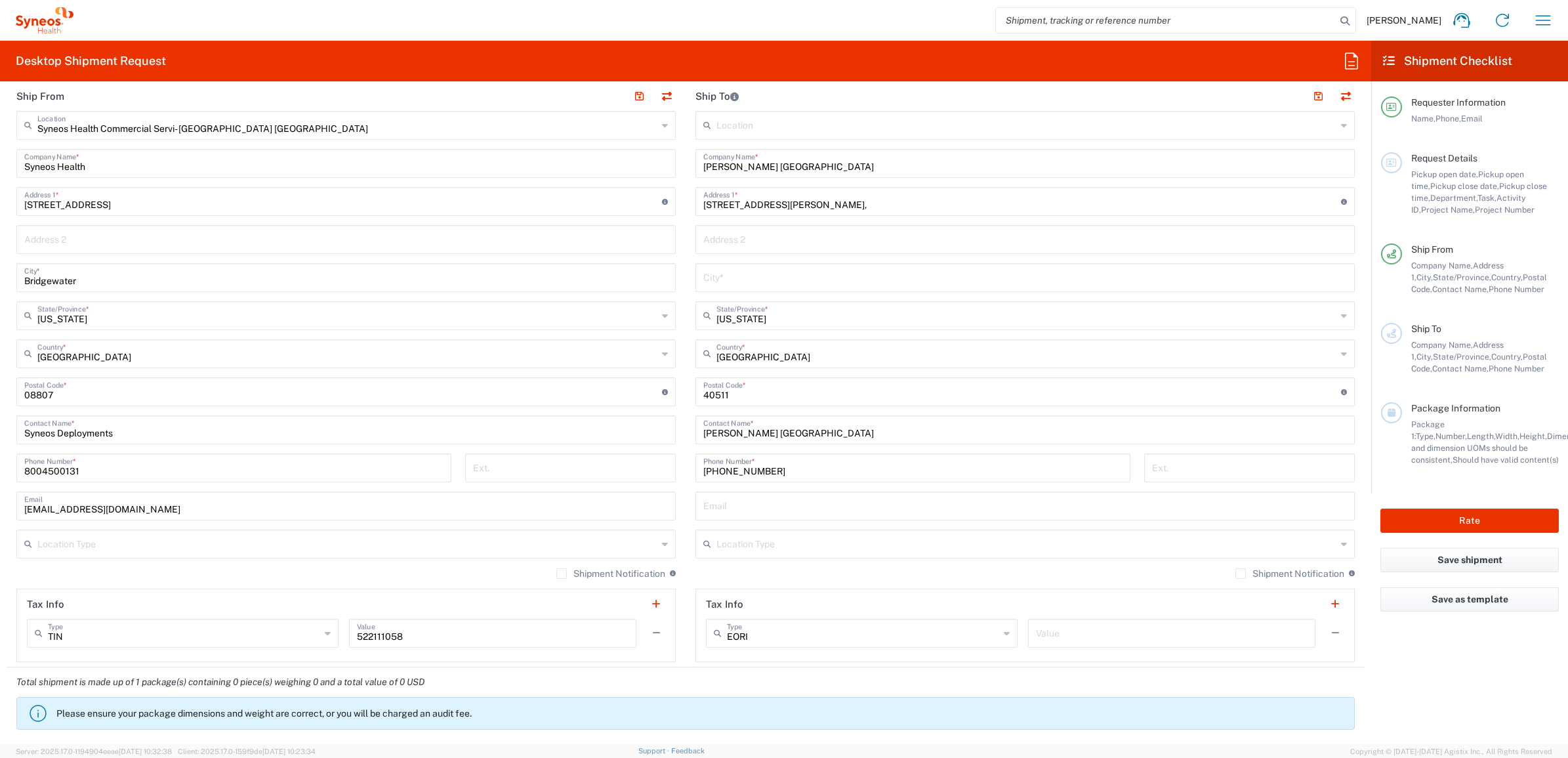
click at [686, 329] on main "Location Addison Whitney LLC-Morrisvile NC US Barcelona-Syneos Health BioSector…" at bounding box center [1025, 386] width 679 height 551
drag, startPoint x: 719, startPoint y: 290, endPoint x: 729, endPoint y: 286, distance: 10.8
click at [719, 290] on div "City *" at bounding box center [1024, 277] width 659 height 29
paste input "Lexington"
type input "Lexington"
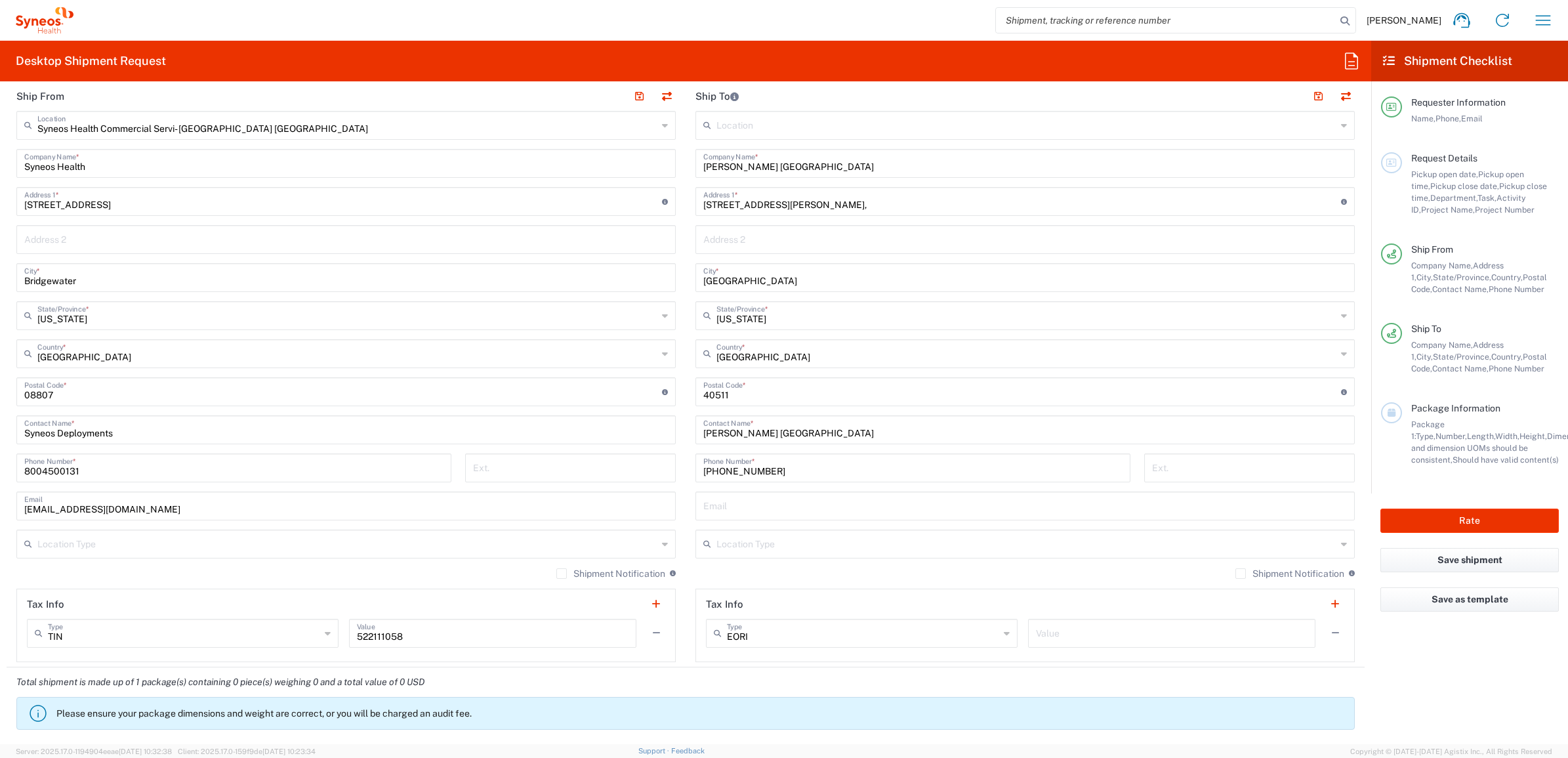
click at [675, 294] on main "Syneos Health Commercial Servi- NJ US Location Syneos Health Commercial Servi- …" at bounding box center [346, 386] width 679 height 551
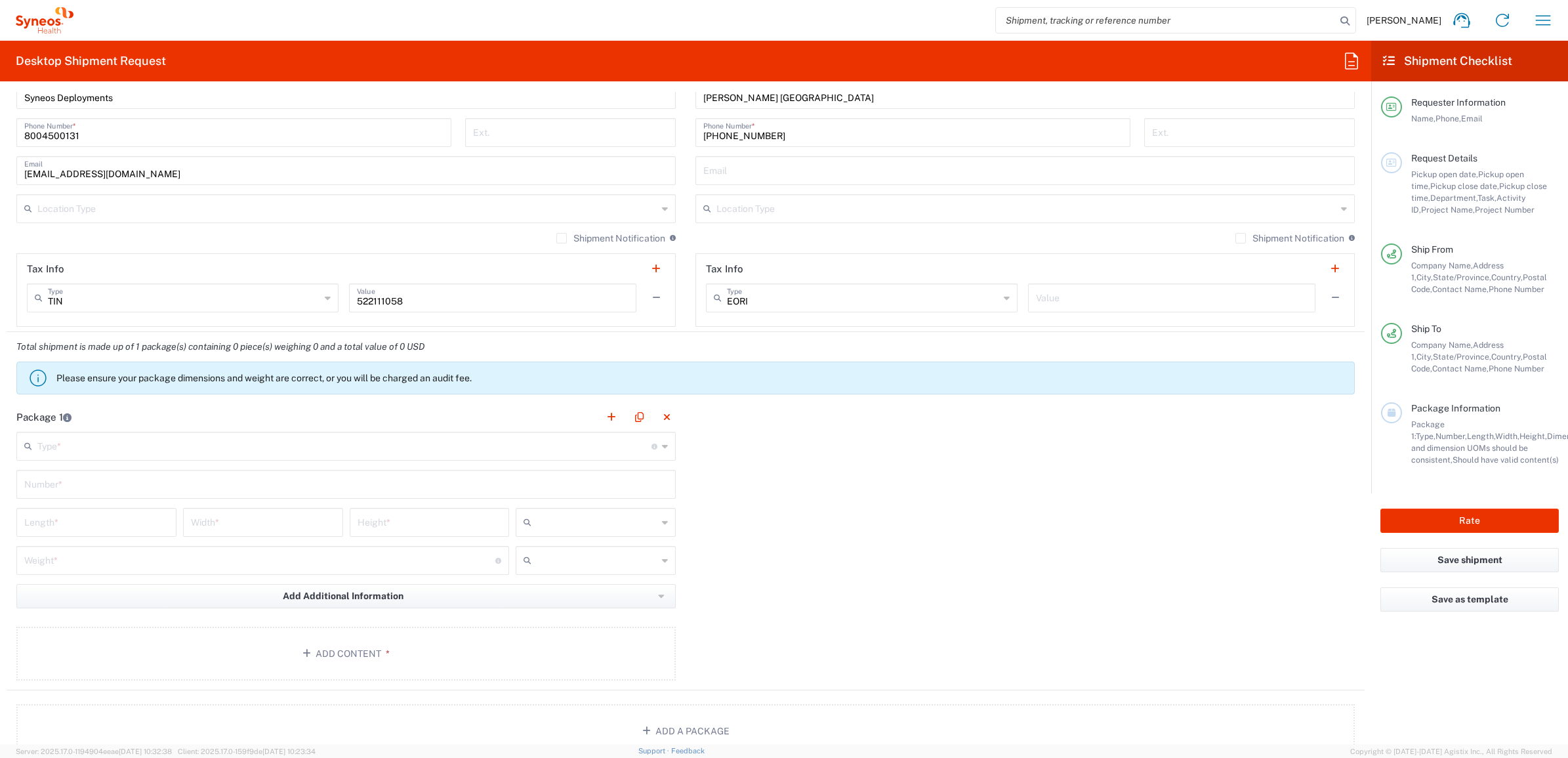
scroll to position [1066, 0]
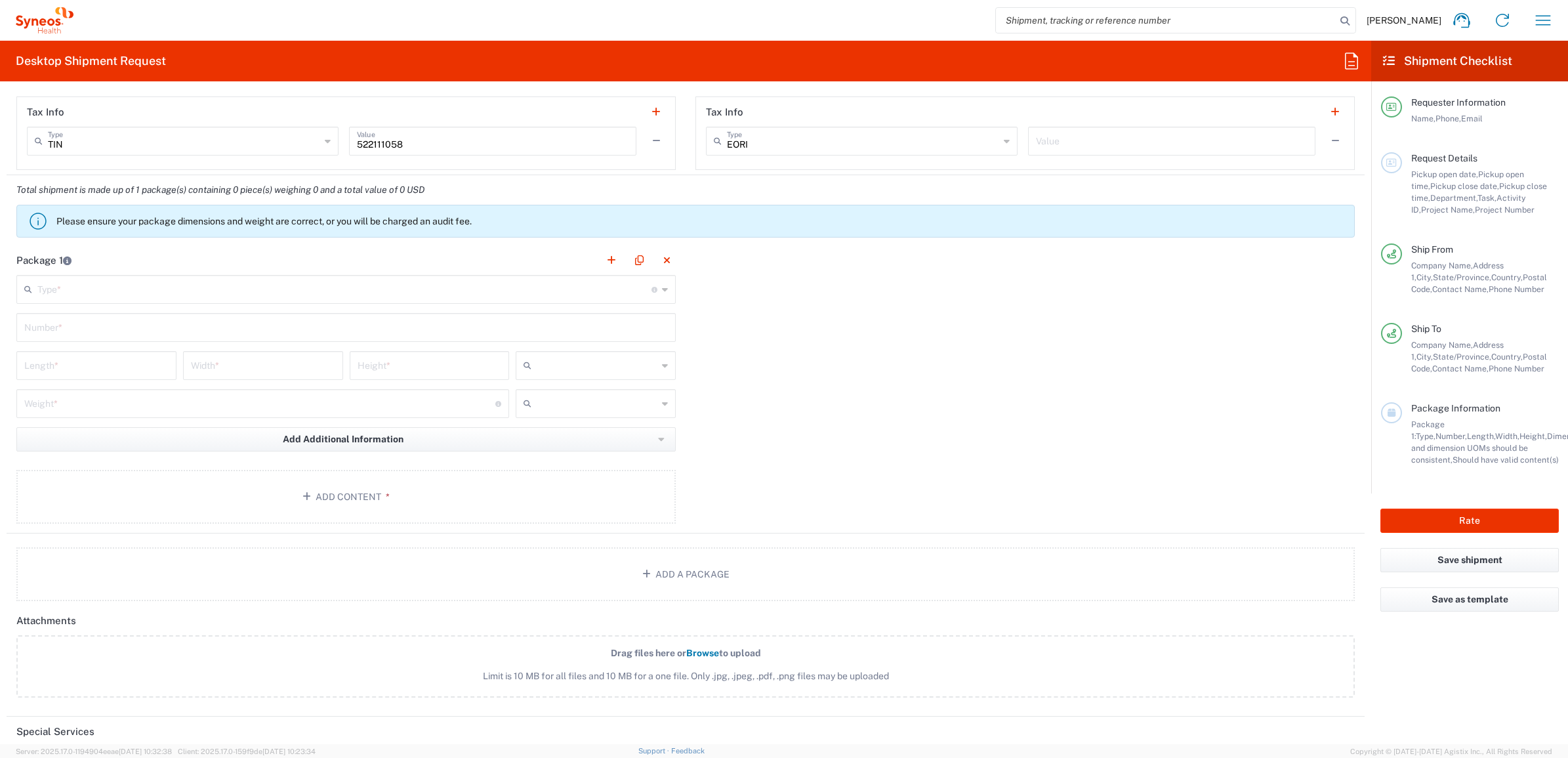
click at [116, 297] on input "text" at bounding box center [344, 287] width 614 height 23
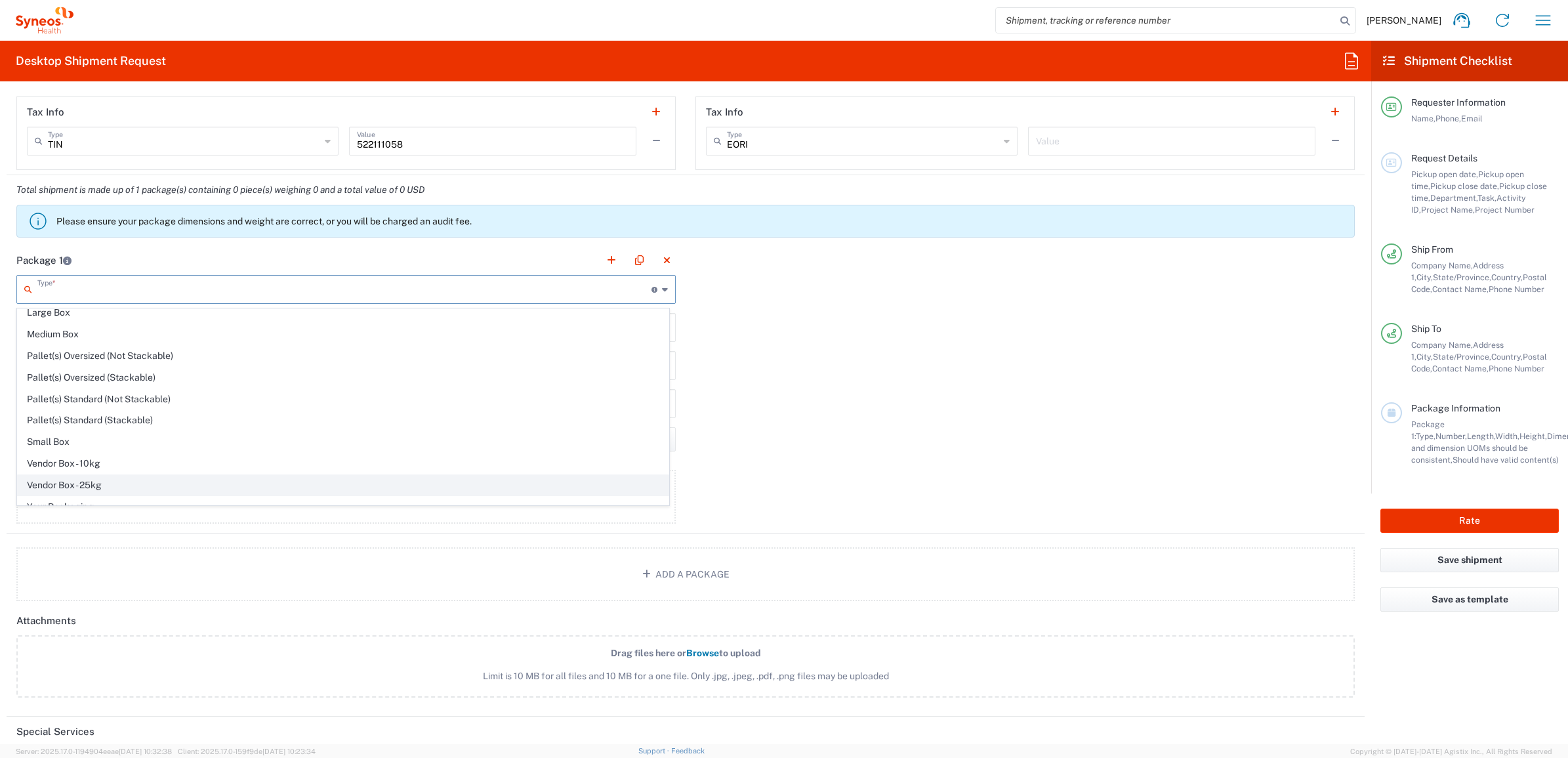
scroll to position [43, 0]
click at [91, 489] on span "Your Packaging" at bounding box center [343, 495] width 651 height 20
type input "Your Packaging"
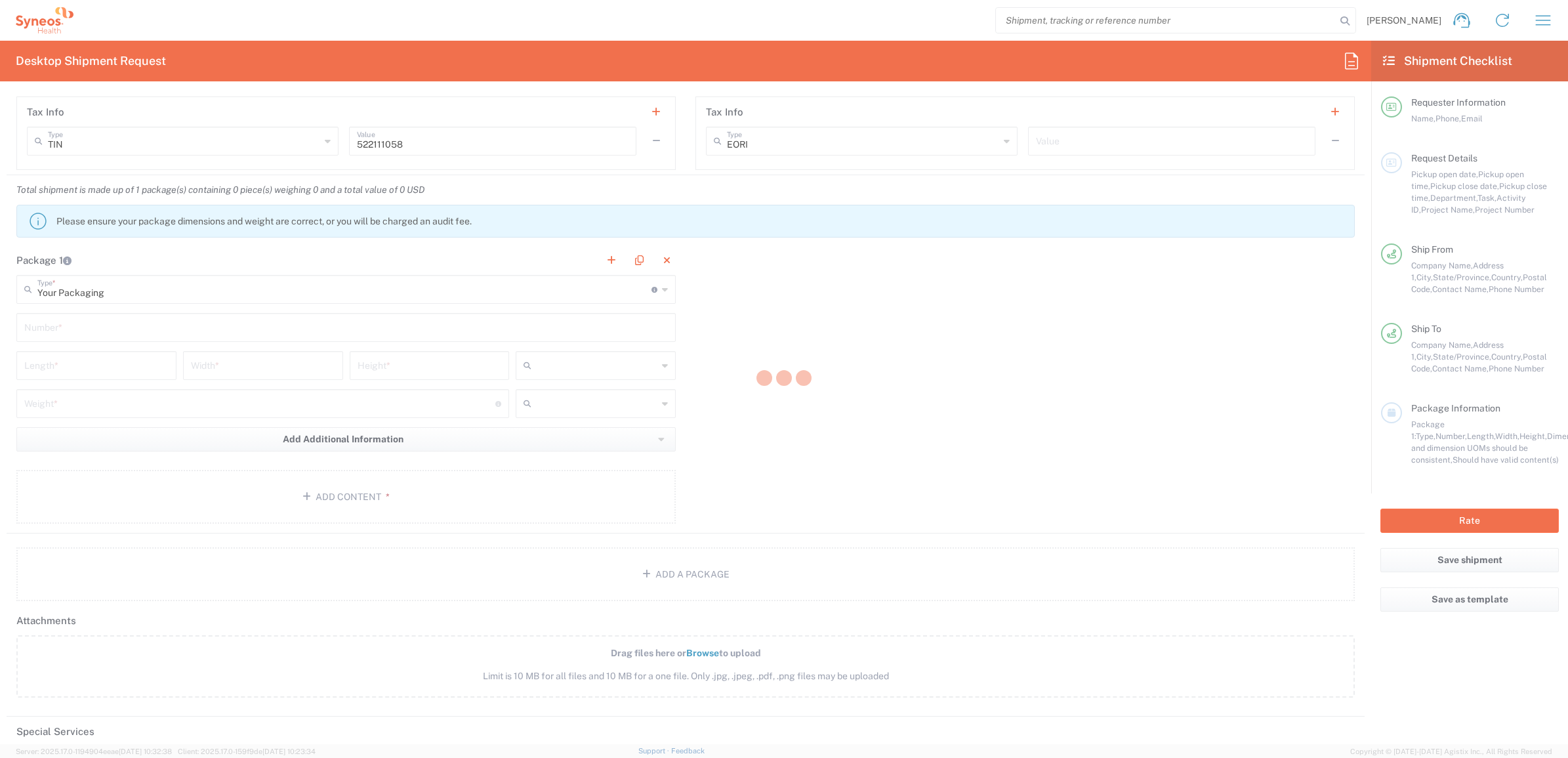
click at [95, 319] on input "text" at bounding box center [346, 326] width 643 height 23
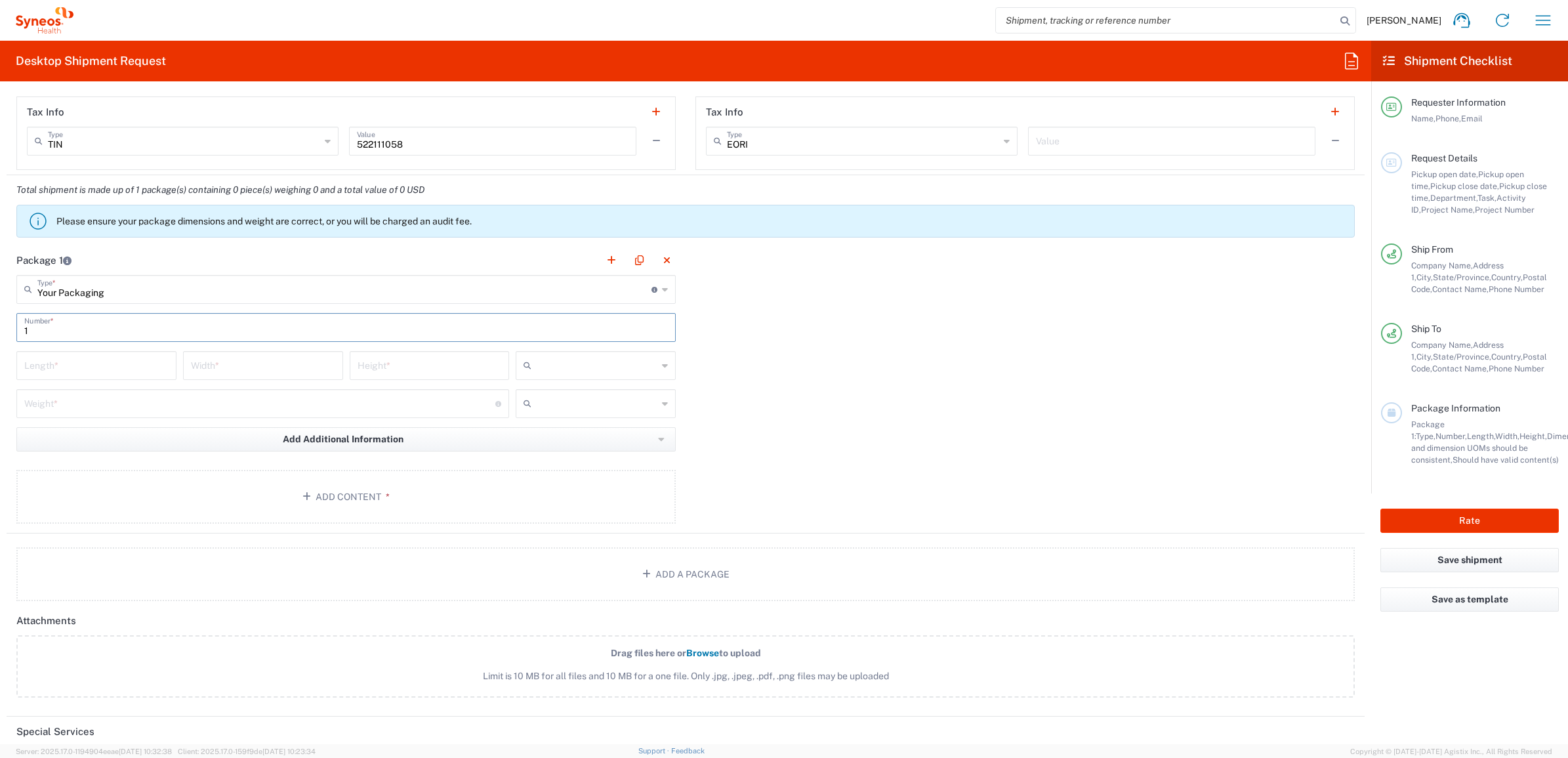
type input "1"
click at [101, 362] on input "number" at bounding box center [96, 364] width 144 height 23
type input "22"
type input "16"
type input "5"
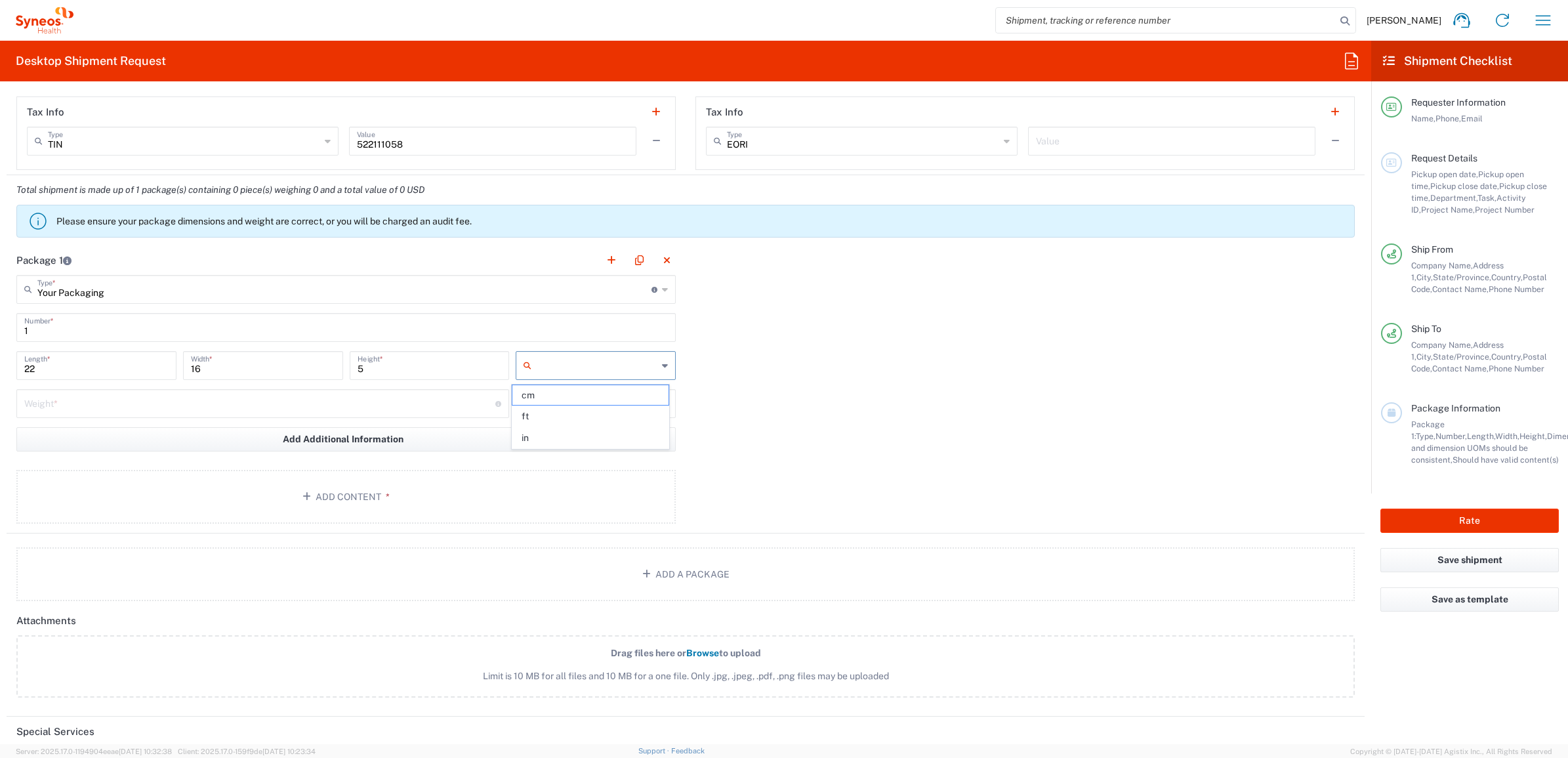
click at [559, 373] on input "text" at bounding box center [596, 365] width 121 height 21
drag, startPoint x: 545, startPoint y: 434, endPoint x: 354, endPoint y: 385, distance: 197.2
click at [545, 434] on span "in" at bounding box center [590, 438] width 155 height 20
type input "in"
click at [240, 408] on input "number" at bounding box center [260, 402] width 472 height 23
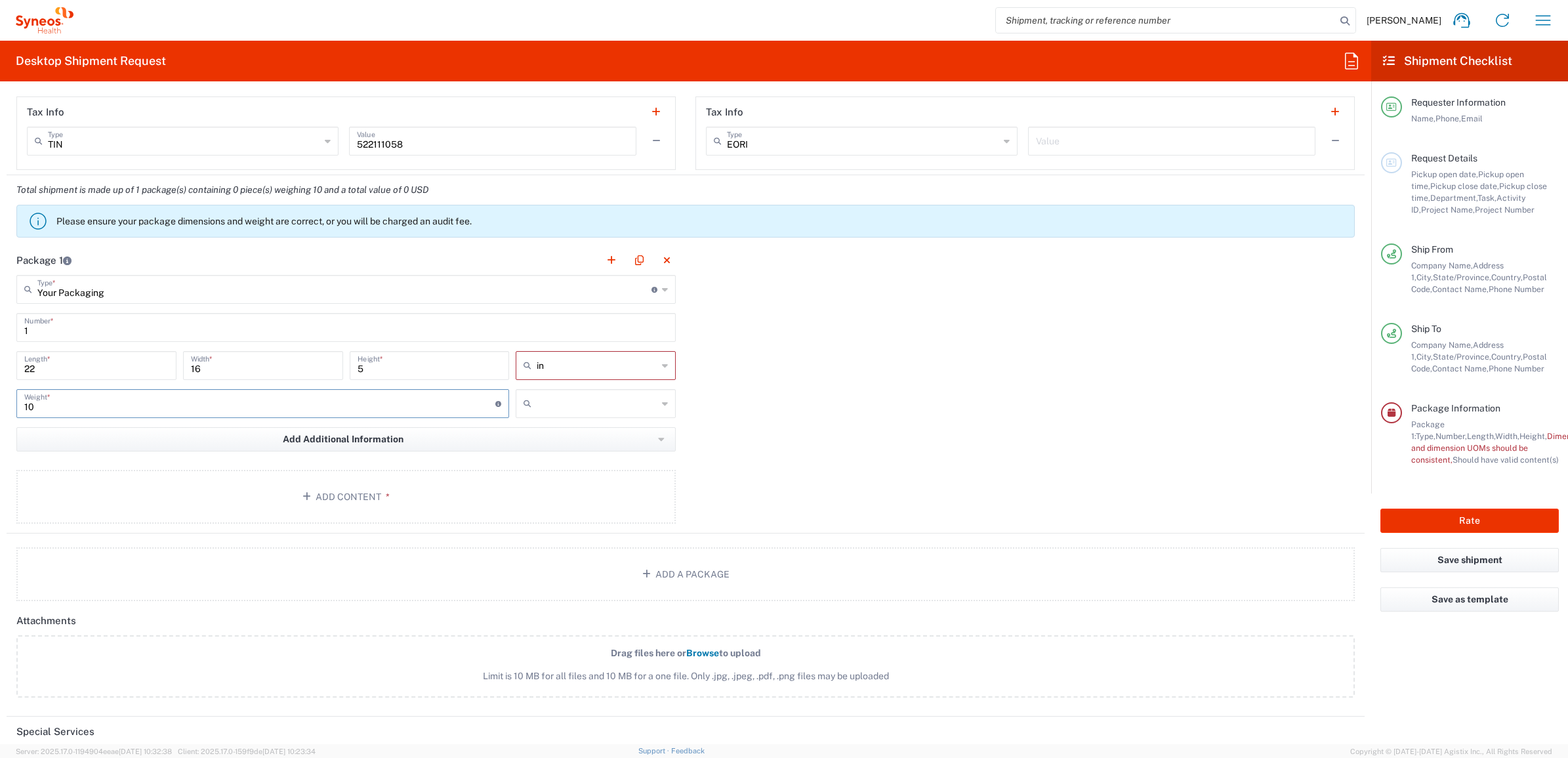
type input "10"
click at [618, 394] on input "text" at bounding box center [596, 403] width 121 height 21
click at [576, 446] on span "lbs" at bounding box center [590, 454] width 155 height 20
type input "lbs"
click at [342, 483] on button "Add Content *" at bounding box center [346, 496] width 659 height 54
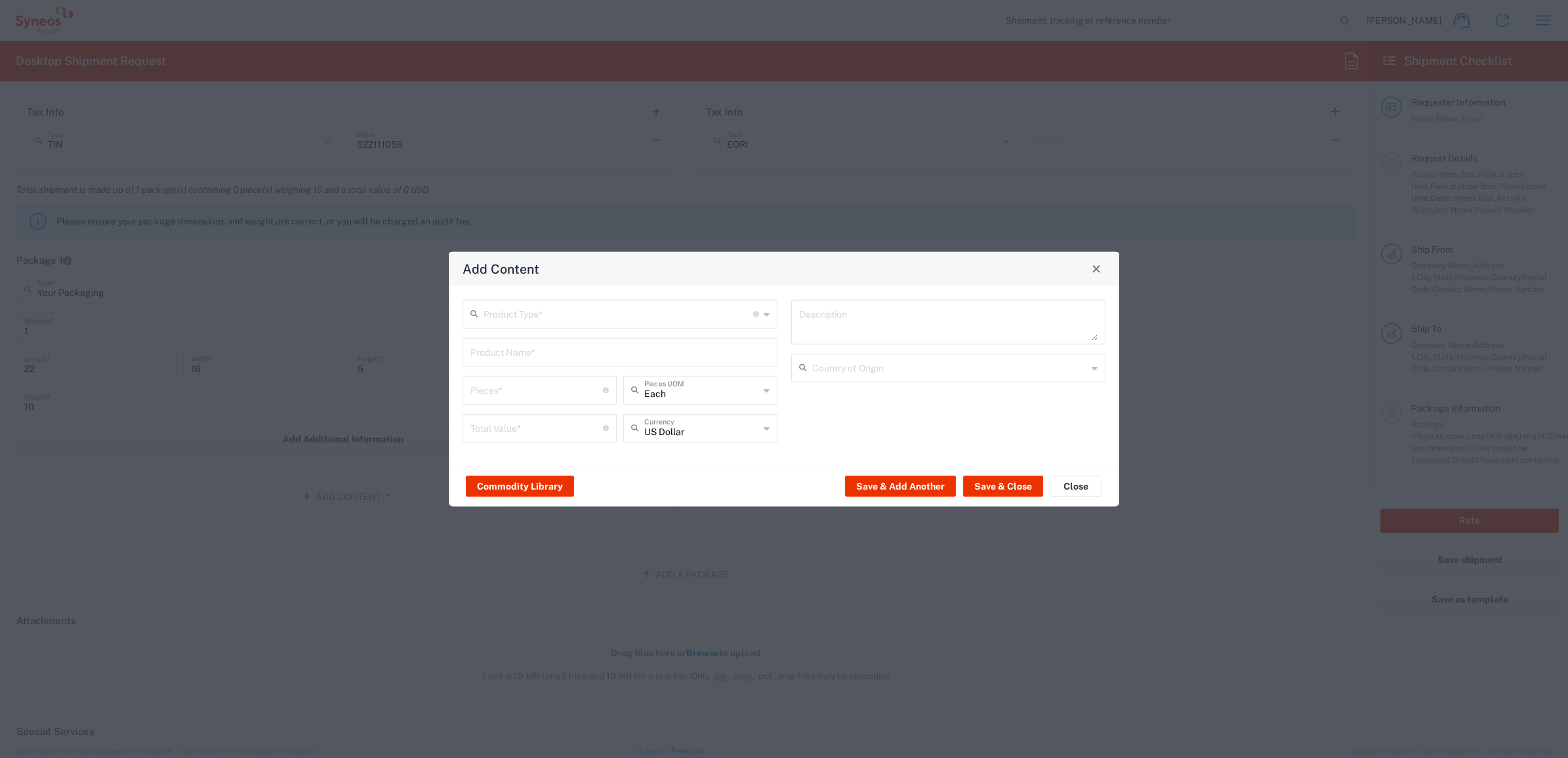
click at [582, 318] on input "text" at bounding box center [619, 312] width 270 height 23
drag, startPoint x: 569, startPoint y: 361, endPoint x: 545, endPoint y: 358, distance: 24.2
click at [568, 361] on span "General Commodity" at bounding box center [619, 363] width 312 height 20
type input "General Commodity"
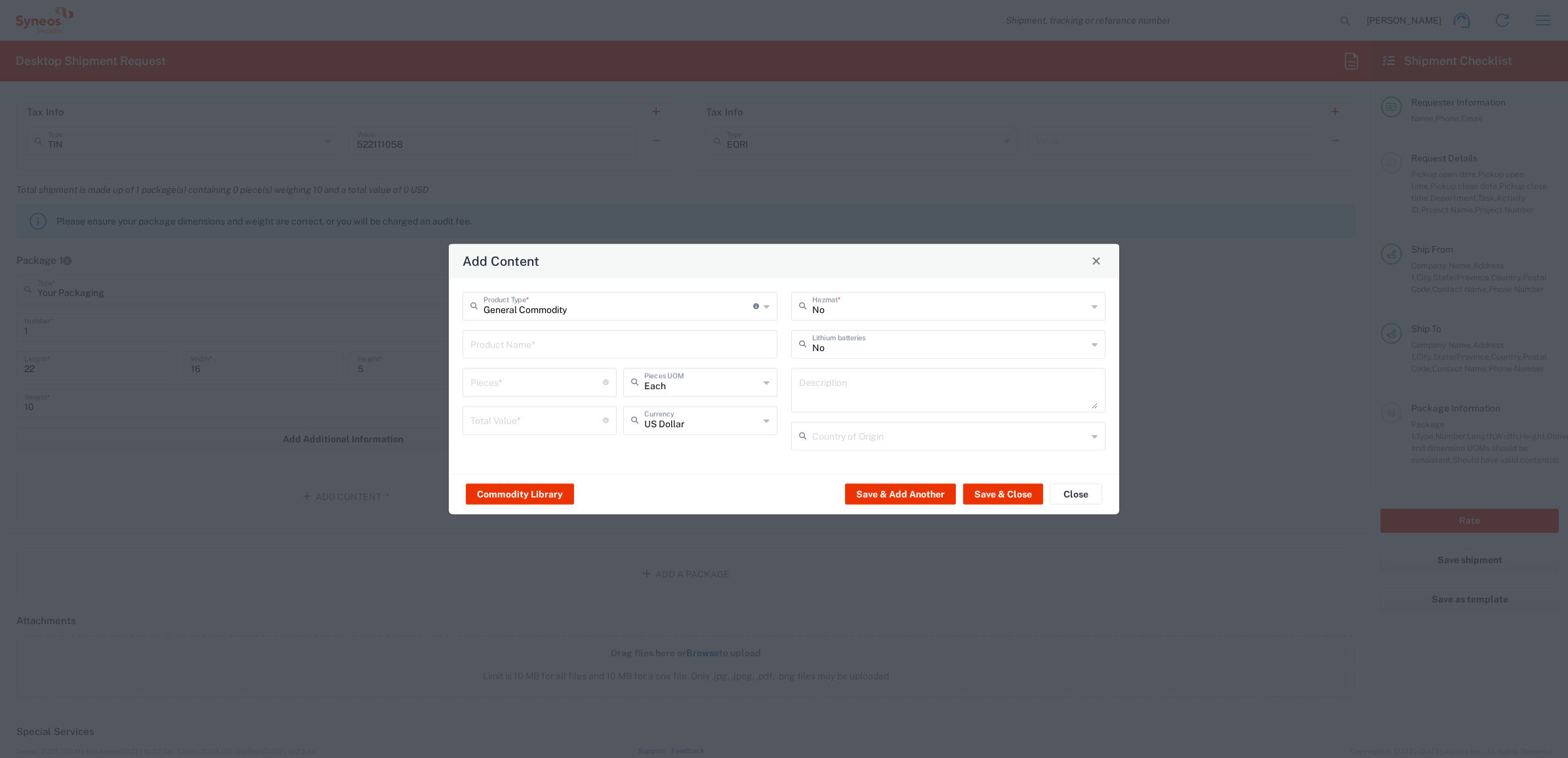
click at [516, 342] on input "text" at bounding box center [620, 342] width 300 height 23
type input "L"
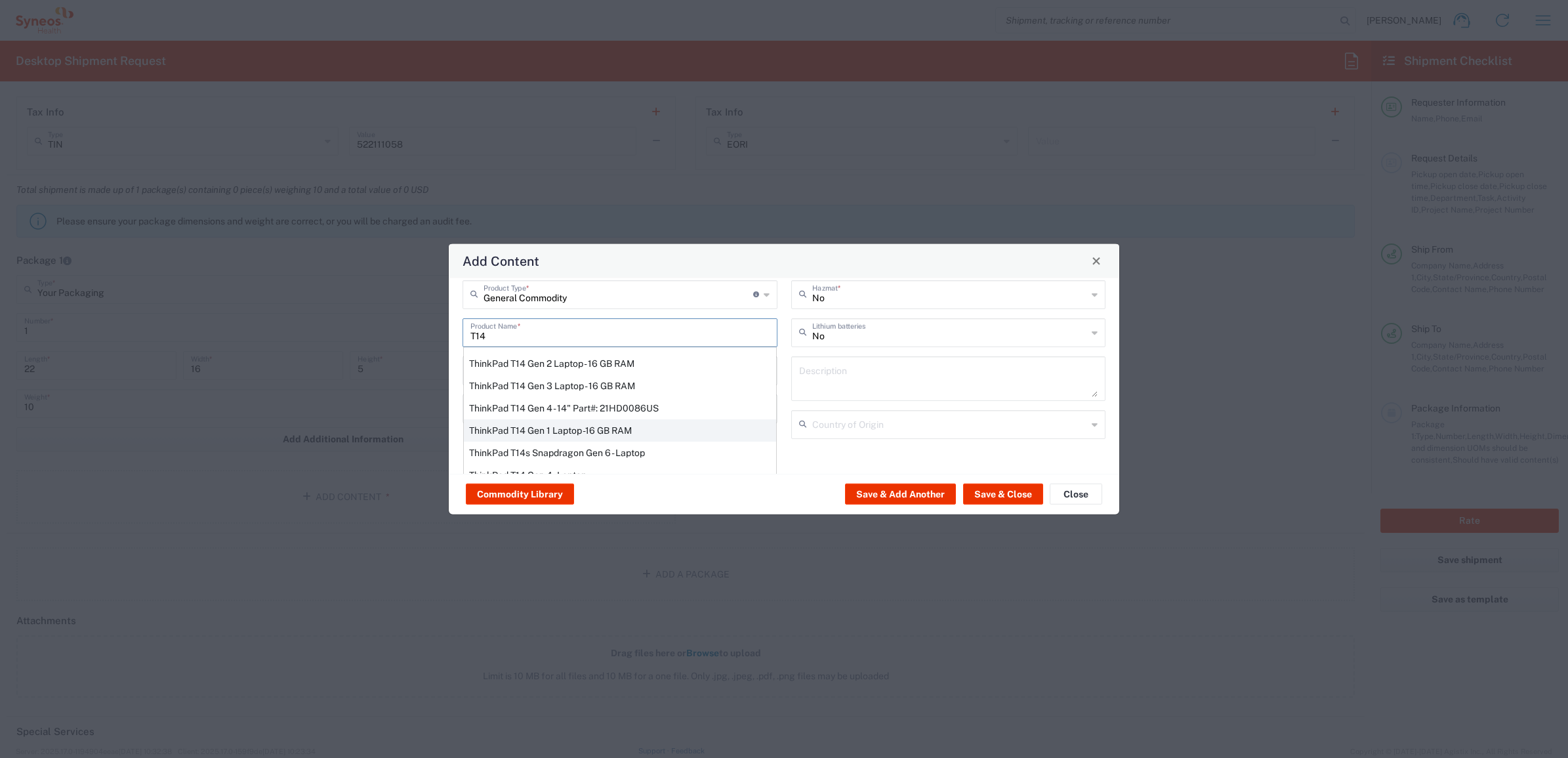
scroll to position [31, 0]
click at [559, 453] on div "ThinkPad T14 Gen 4 - Laptop" at bounding box center [620, 456] width 312 height 22
type input "ThinkPad T14 Gen 4 - Laptop"
type textarea "Laptop"
type input "China"
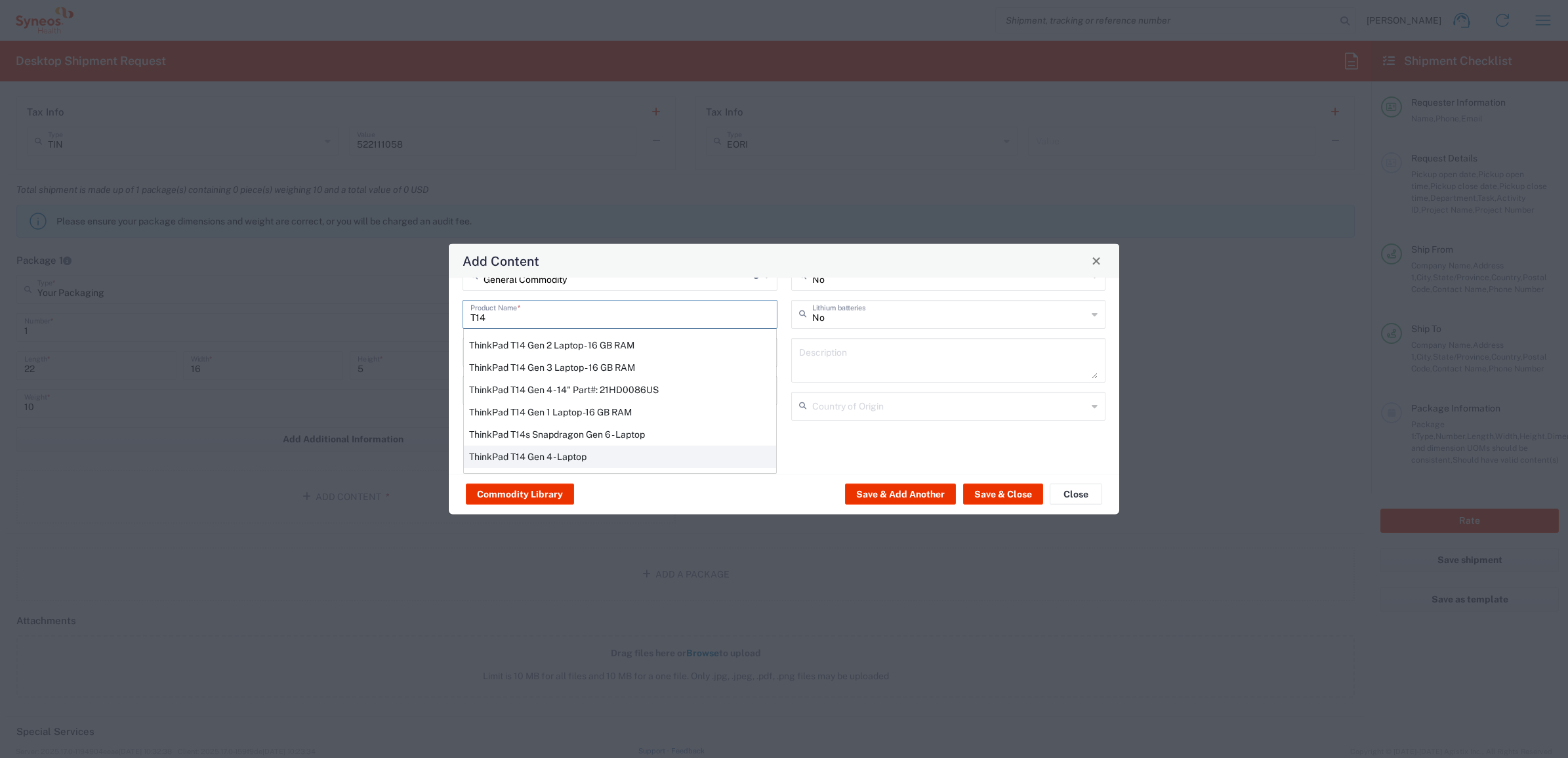
type input "Yes"
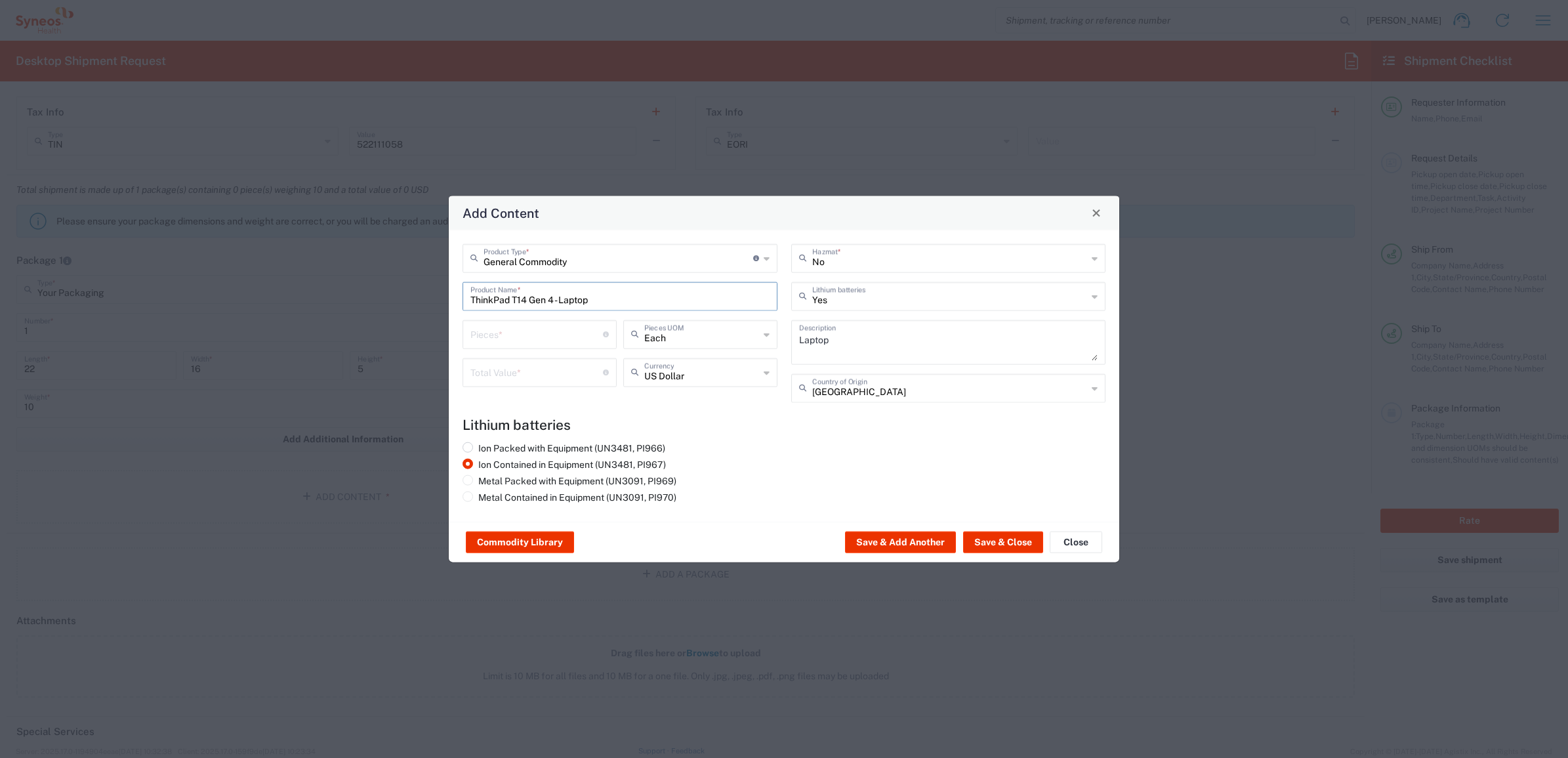
scroll to position [0, 0]
drag, startPoint x: 615, startPoint y: 284, endPoint x: 602, endPoint y: 292, distance: 15.3
click at [614, 284] on input "ThinkPad T14 Gen 4 - Laptop" at bounding box center [620, 295] width 300 height 23
drag, startPoint x: 595, startPoint y: 297, endPoint x: 345, endPoint y: 250, distance: 254.4
click at [345, 250] on div "Add Content General Commodity Product Type * Document: Paper document generated…" at bounding box center [784, 379] width 1568 height 758
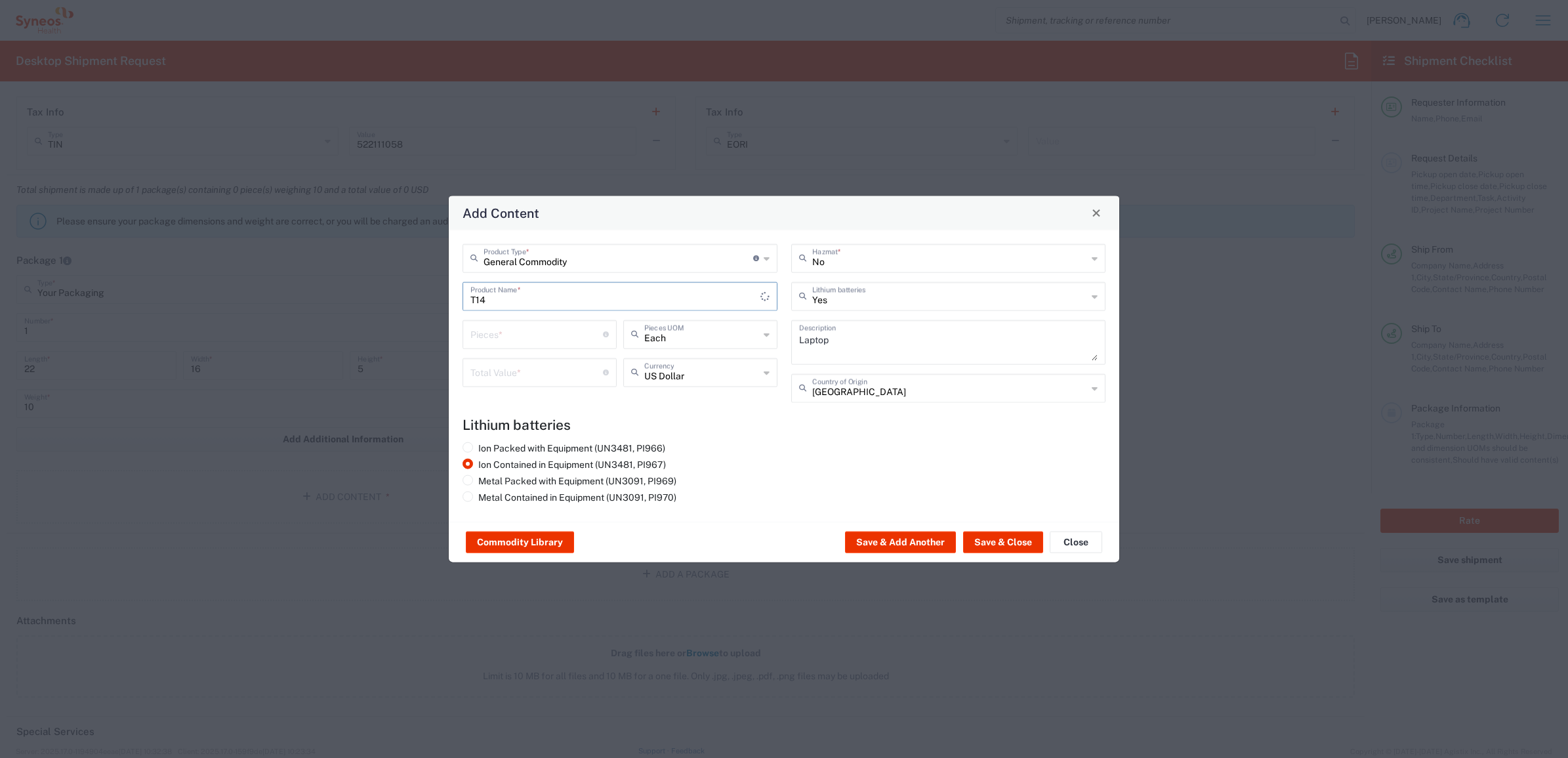
click at [608, 296] on input "T14" at bounding box center [616, 295] width 290 height 23
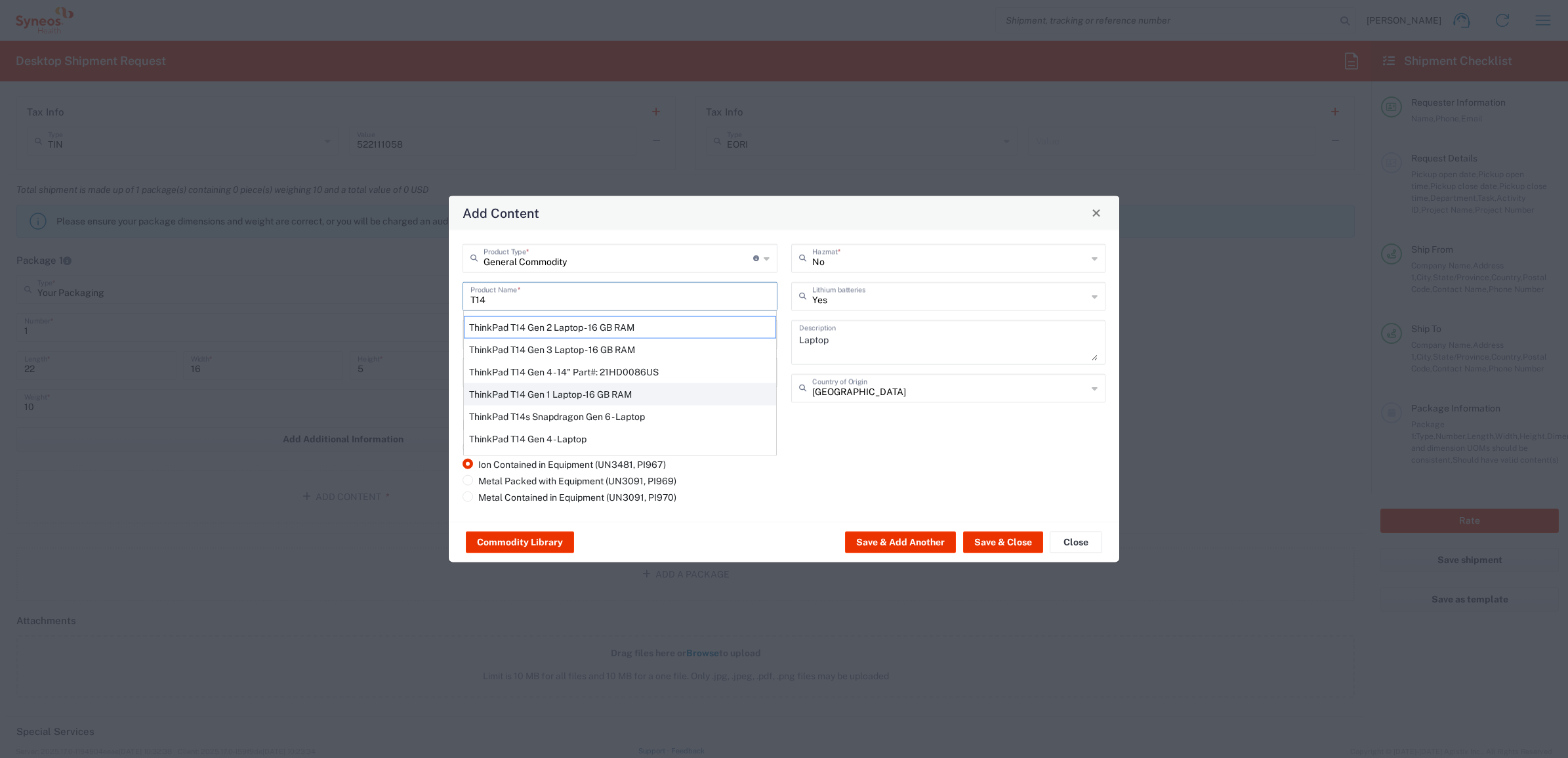
click at [640, 389] on div "ThinkPad T14 Gen 1 Laptop -16 GB RAM" at bounding box center [620, 394] width 312 height 22
type input "ThinkPad T14 Gen 1 Laptop -16 GB RAM"
type textarea "Intel Core i5-10210U- 14"- 512 GB SSD"
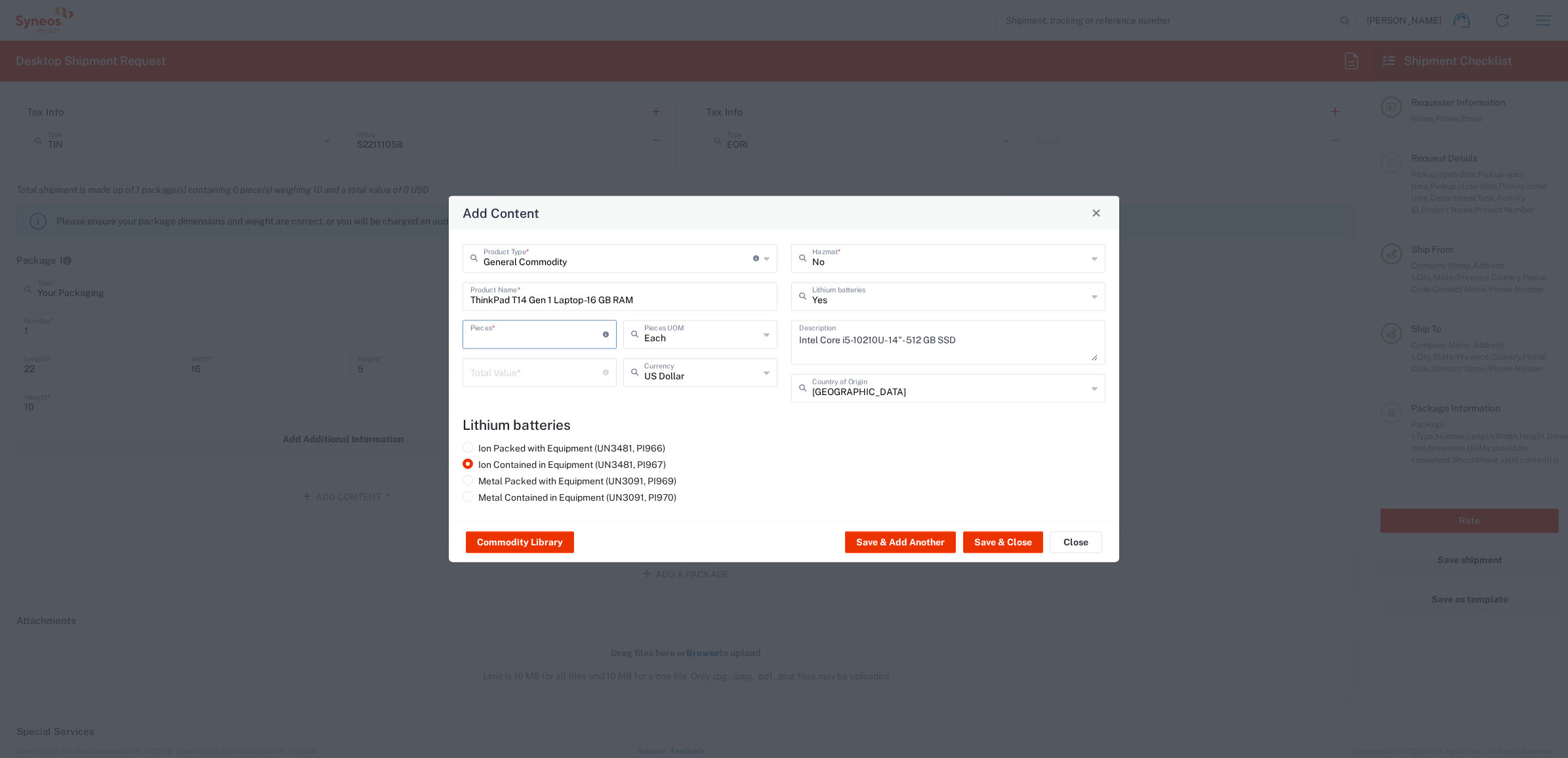
click at [533, 332] on input "number" at bounding box center [536, 333] width 132 height 23
type input "1"
click at [525, 378] on input "number" at bounding box center [536, 371] width 132 height 23
type input "1000"
click at [1016, 545] on button "Save & Close" at bounding box center [1003, 542] width 80 height 21
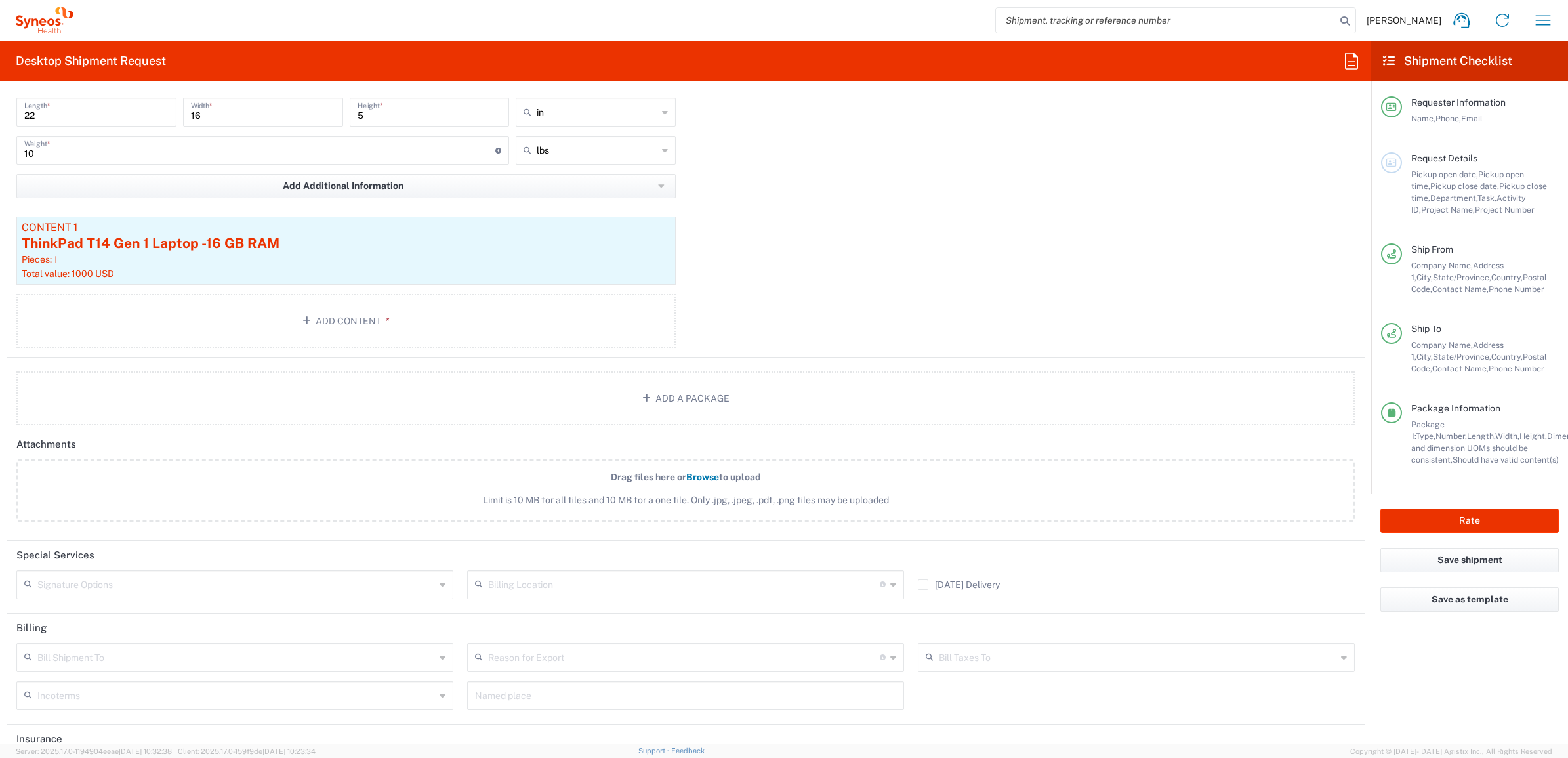
scroll to position [1383, 0]
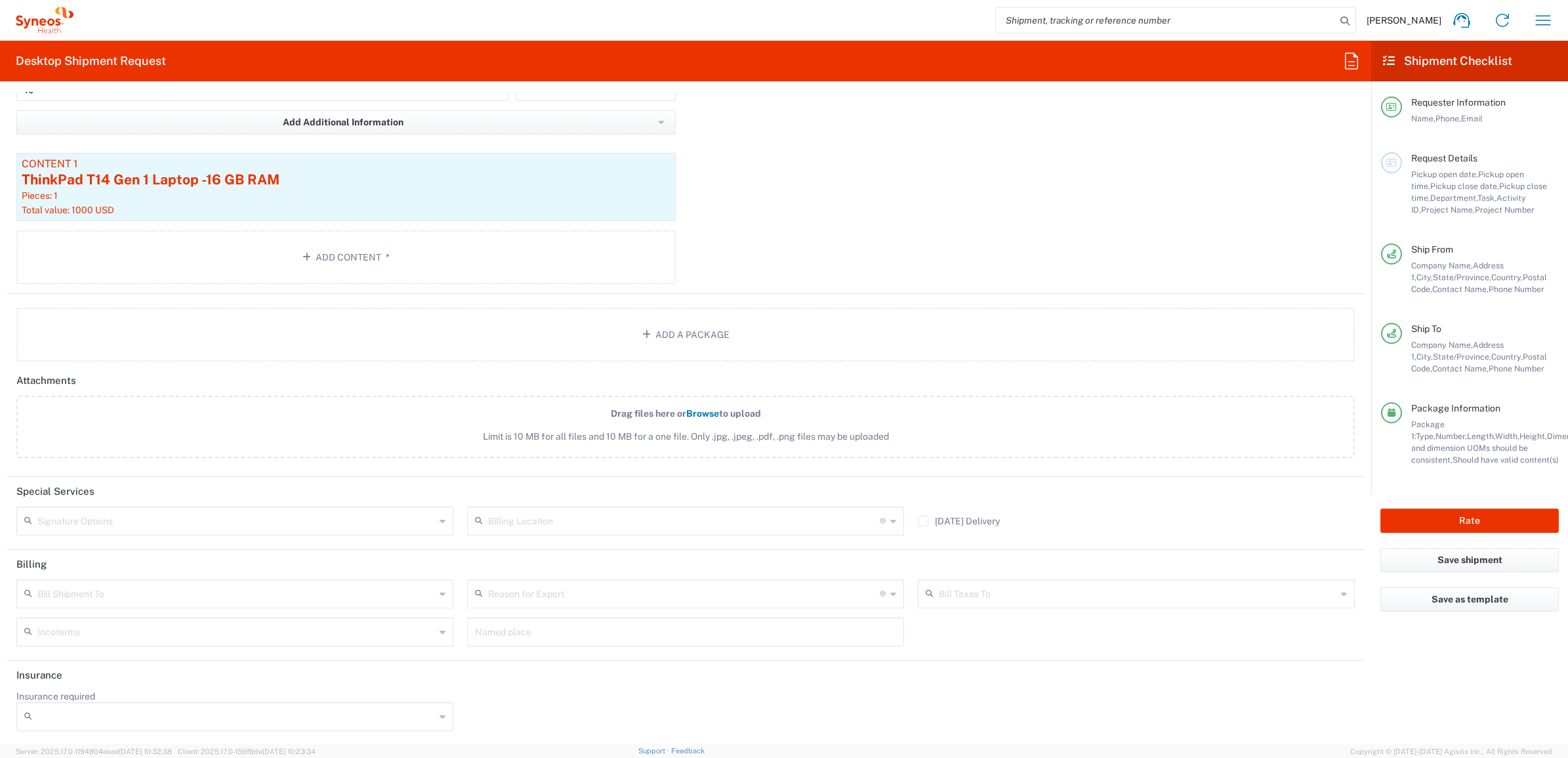
click at [93, 520] on input "text" at bounding box center [236, 520] width 398 height 23
drag, startPoint x: 113, startPoint y: 544, endPoint x: 120, endPoint y: 539, distance: 8.6
click at [113, 544] on span "Adult Signature Required" at bounding box center [233, 548] width 431 height 20
type input "Adult Signature Required"
click at [227, 467] on div "Drag files here or Browse to upload Limit is 10 MB for all files and 10 MB for …" at bounding box center [686, 434] width 1353 height 76
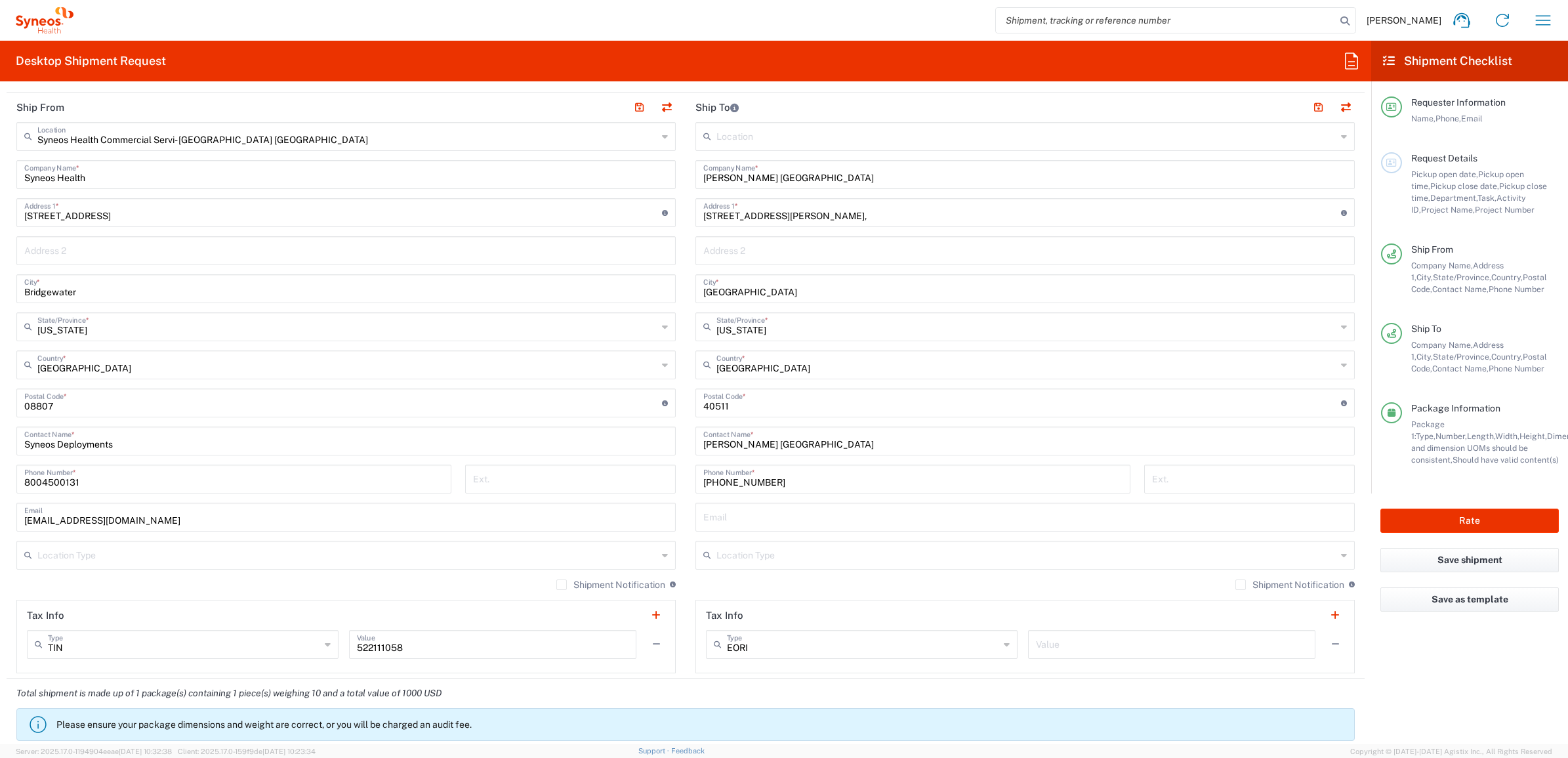
scroll to position [0, 0]
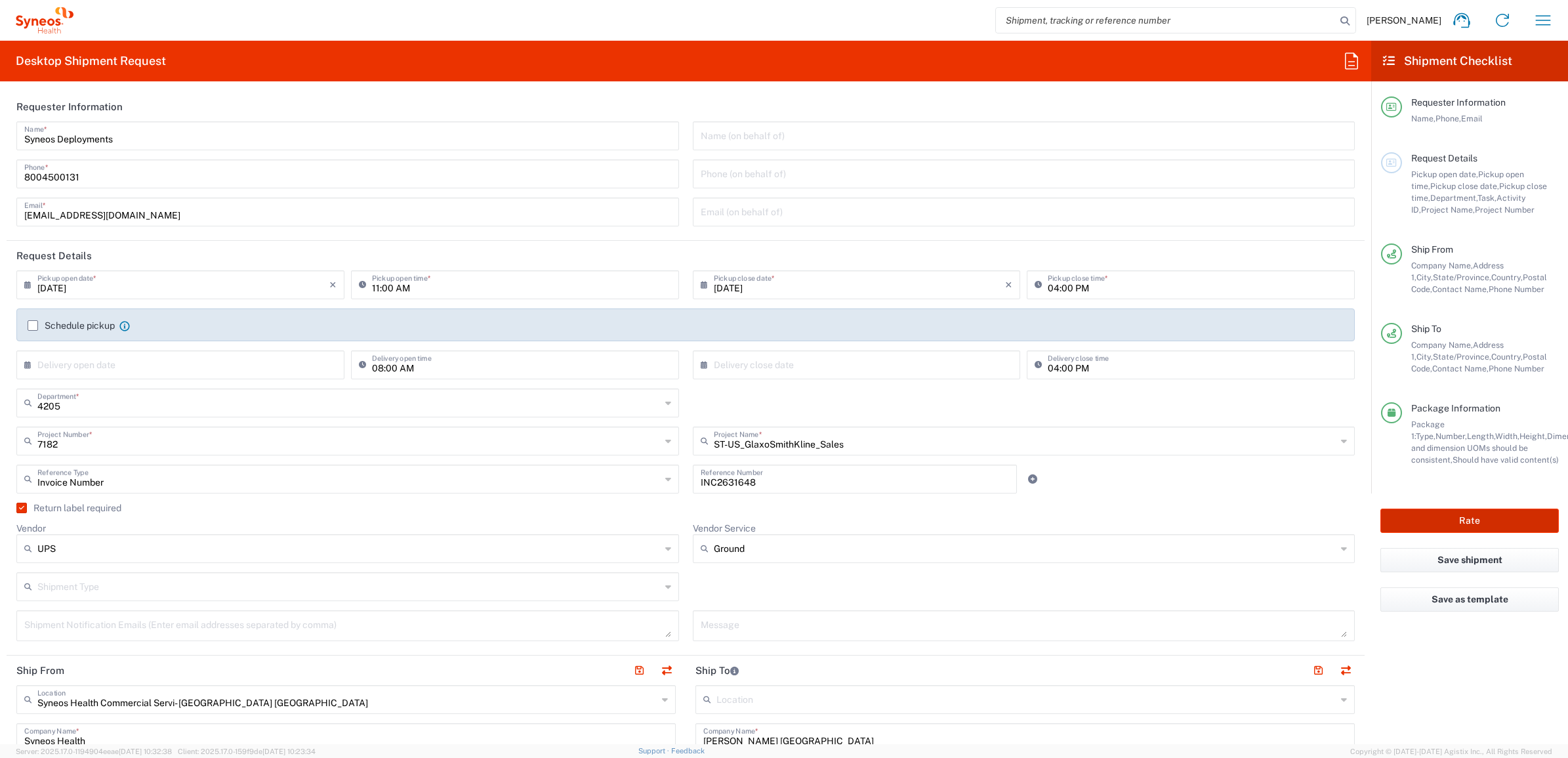
click at [1517, 520] on button "Rate" at bounding box center [1469, 520] width 178 height 24
type input "7182"
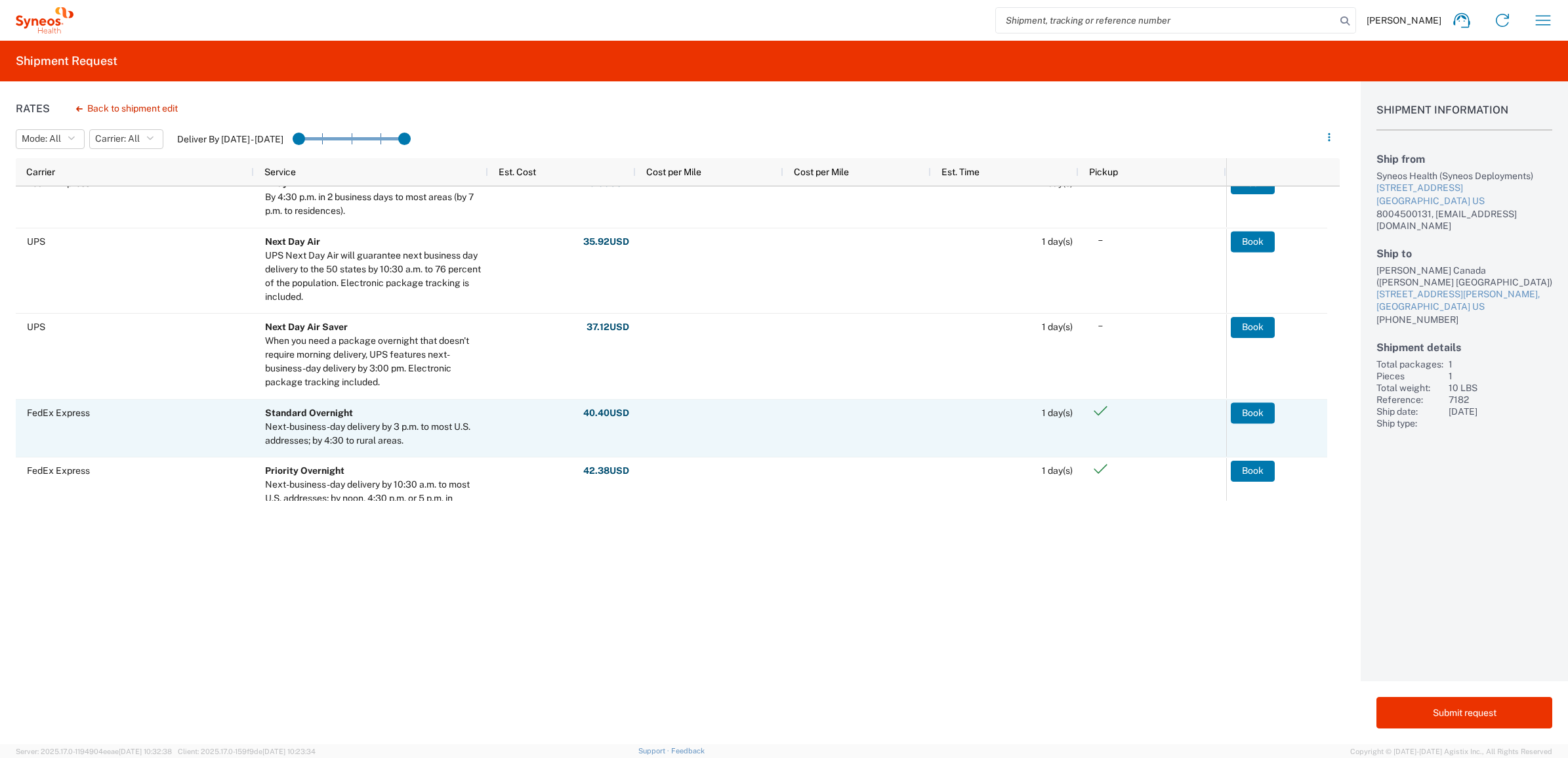
scroll to position [315, 0]
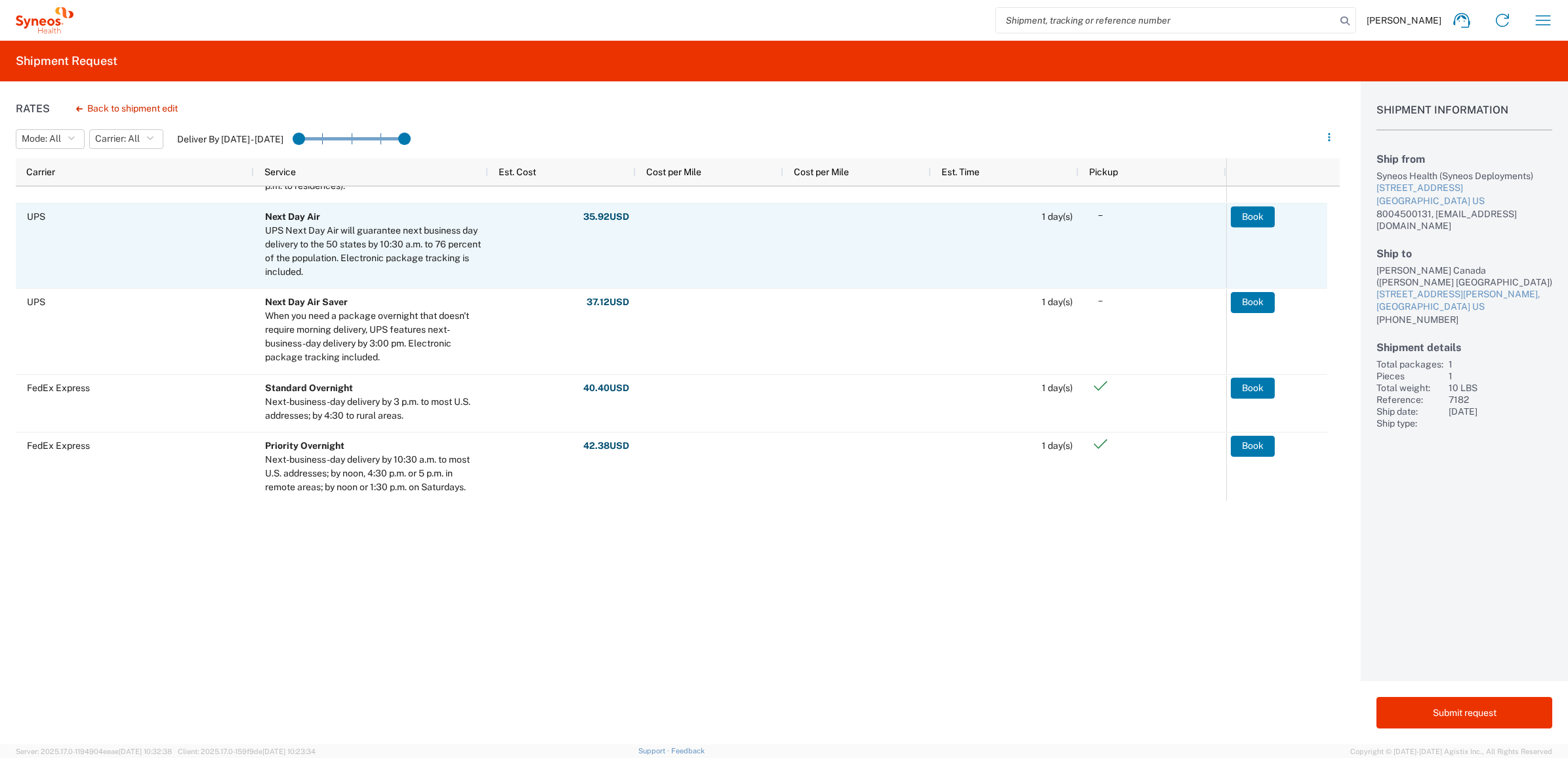
click at [1256, 202] on div "Book" at bounding box center [1276, 174] width 101 height 57
click at [1248, 214] on button "Book" at bounding box center [1254, 216] width 44 height 21
